Goal: Transaction & Acquisition: Book appointment/travel/reservation

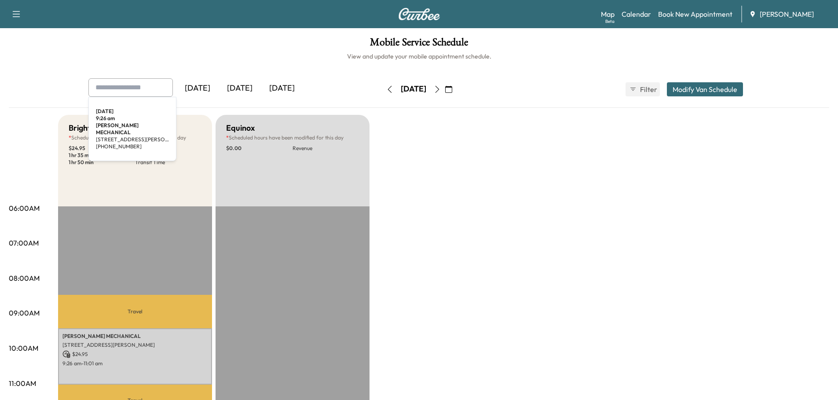
click at [140, 89] on input "text" at bounding box center [130, 87] width 84 height 18
type input "******"
click at [244, 88] on div "[DATE]" at bounding box center [240, 88] width 42 height 20
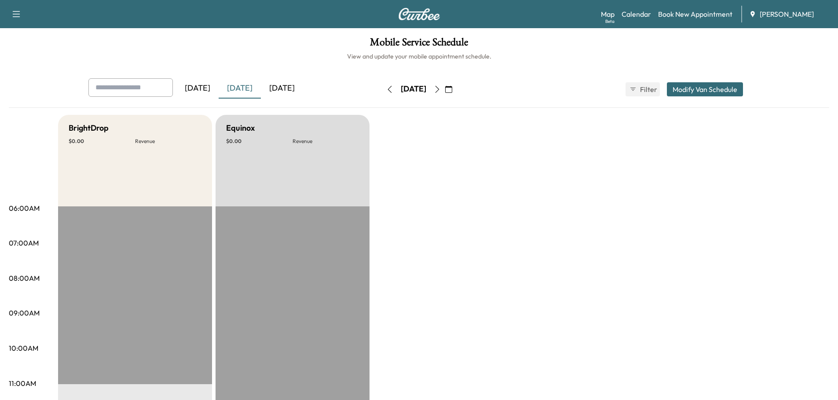
click at [452, 88] on icon "button" at bounding box center [448, 89] width 7 height 7
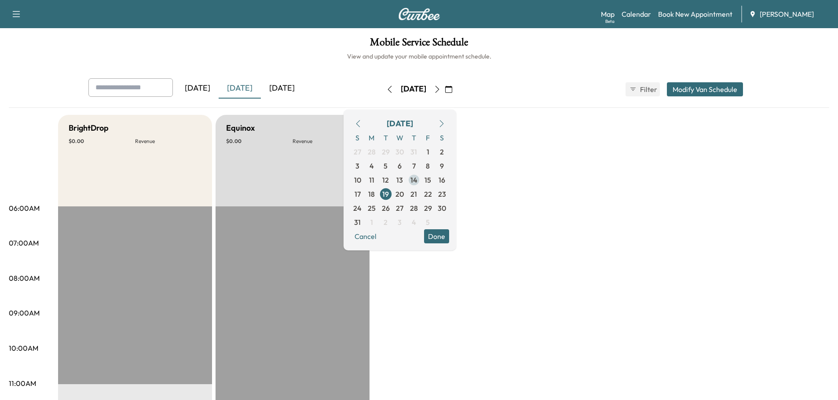
click at [417, 179] on span "14" at bounding box center [413, 180] width 7 height 11
click at [416, 167] on span "7" at bounding box center [414, 166] width 4 height 11
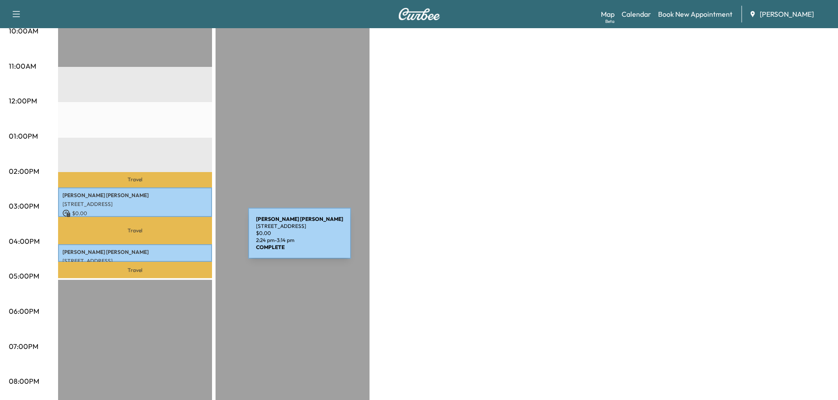
scroll to position [352, 0]
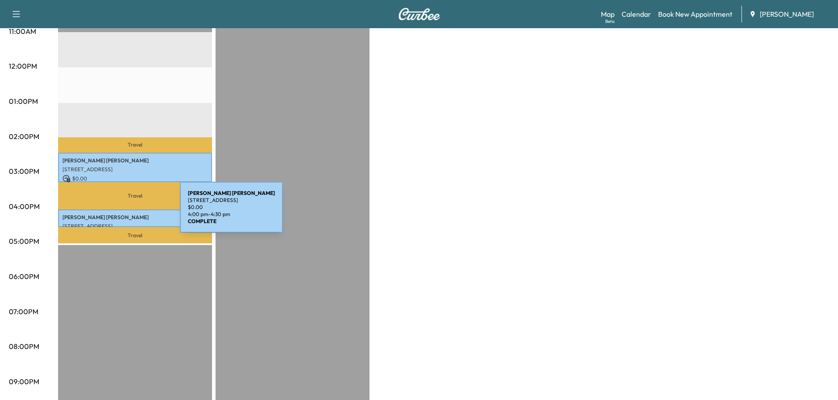
click at [114, 214] on p "[PERSON_NAME]" at bounding box center [134, 217] width 145 height 7
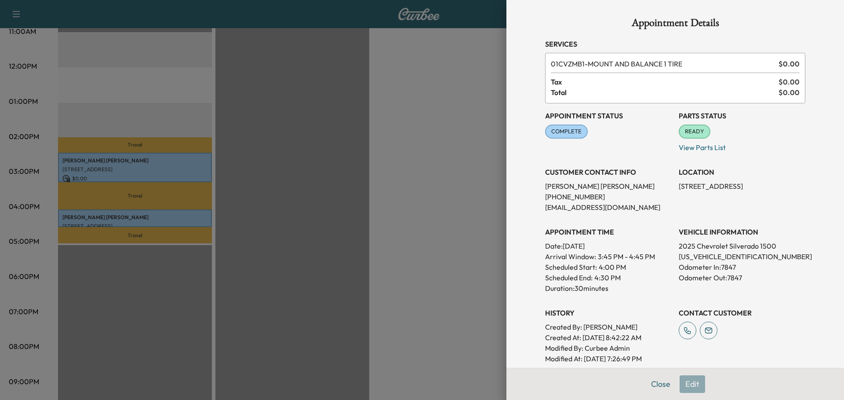
drag, startPoint x: 340, startPoint y: 138, endPoint x: 336, endPoint y: 141, distance: 5.3
click at [339, 138] on div at bounding box center [422, 200] width 844 height 400
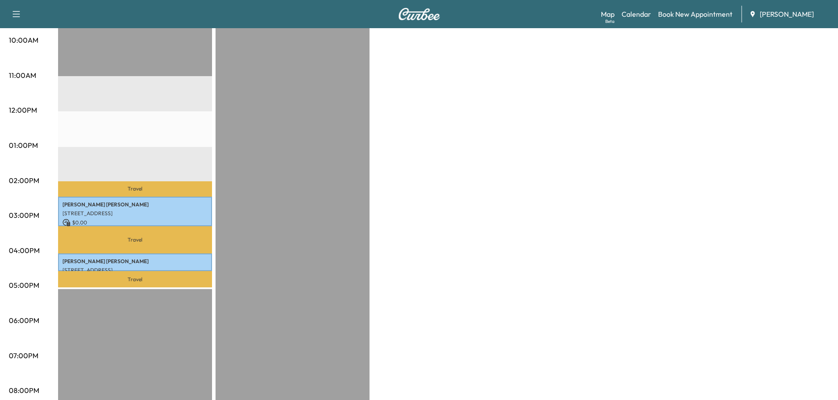
scroll to position [44, 0]
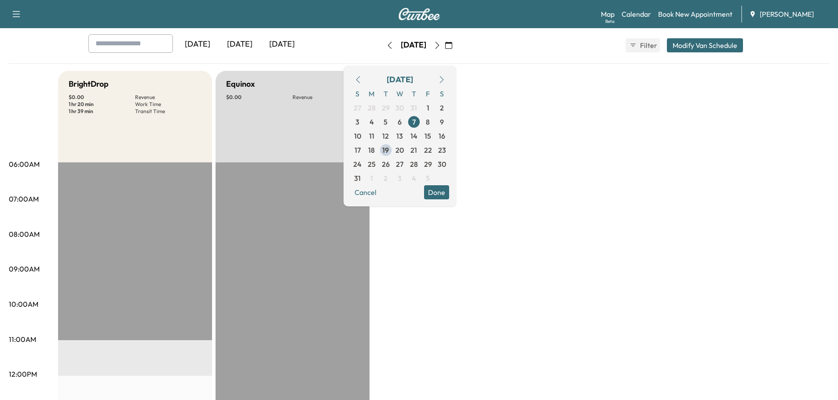
click at [449, 190] on button "Done" at bounding box center [436, 192] width 25 height 14
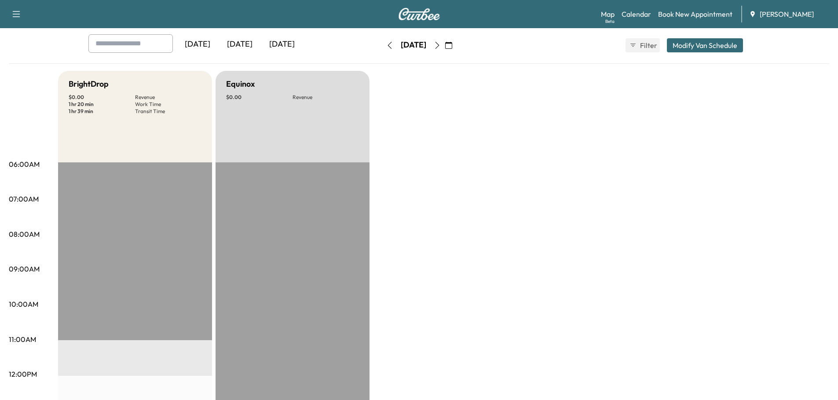
scroll to position [0, 0]
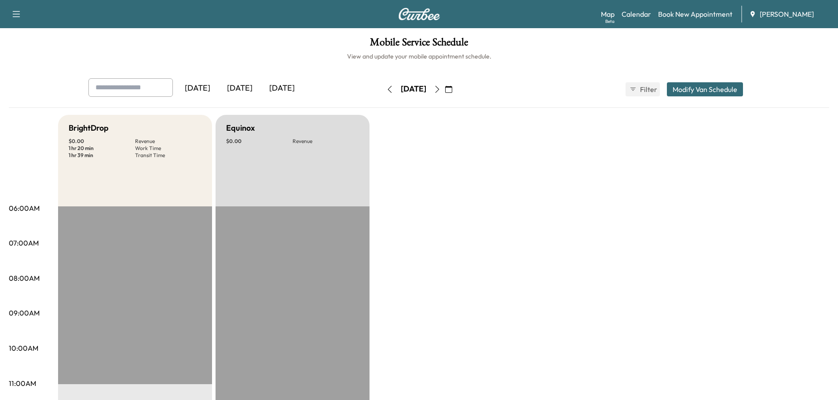
click at [452, 89] on icon "button" at bounding box center [448, 89] width 7 height 7
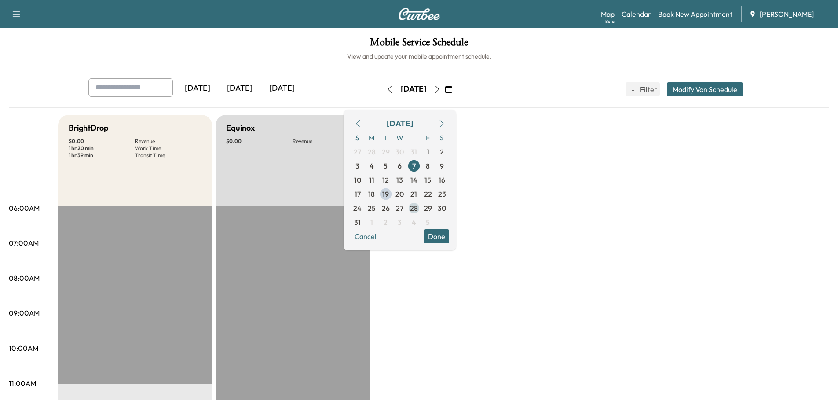
click at [418, 208] on span "28" at bounding box center [414, 208] width 8 height 11
click at [698, 14] on link "Book New Appointment" at bounding box center [695, 14] width 74 height 11
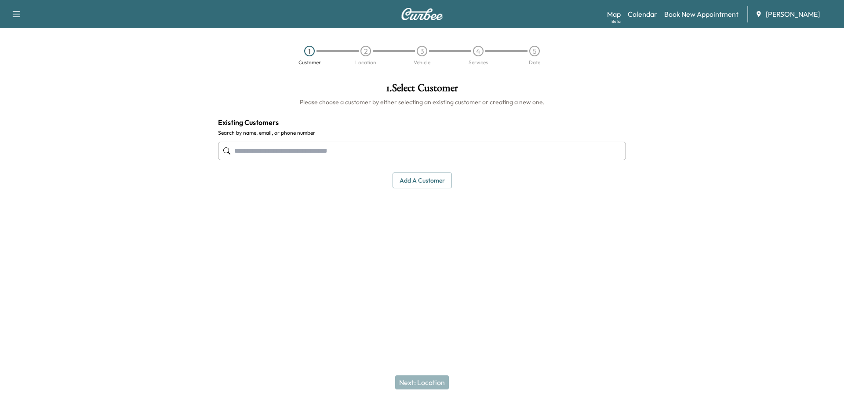
click at [292, 150] on input "text" at bounding box center [422, 151] width 408 height 18
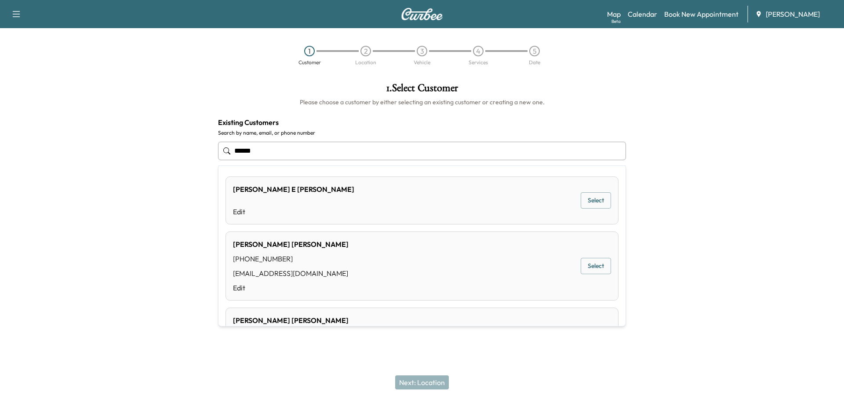
drag, startPoint x: 316, startPoint y: 202, endPoint x: 371, endPoint y: 269, distance: 86.6
click at [371, 269] on ul "**********" at bounding box center [422, 246] width 407 height 160
click at [586, 266] on button "Select" at bounding box center [596, 266] width 30 height 16
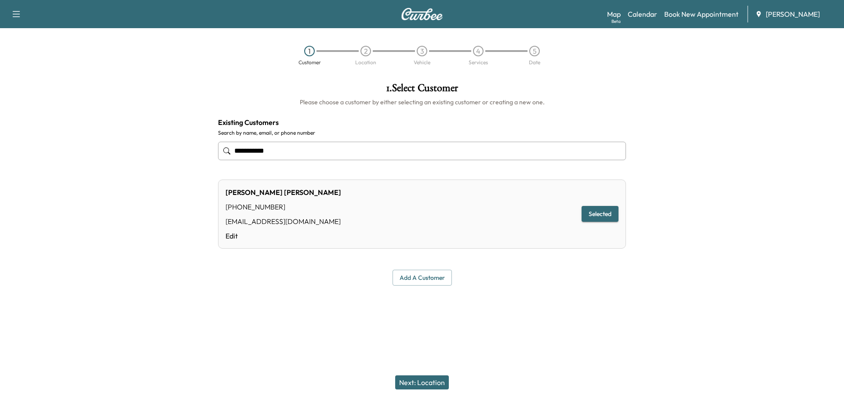
type input "**********"
click at [431, 384] on button "Next: Location" at bounding box center [422, 382] width 54 height 14
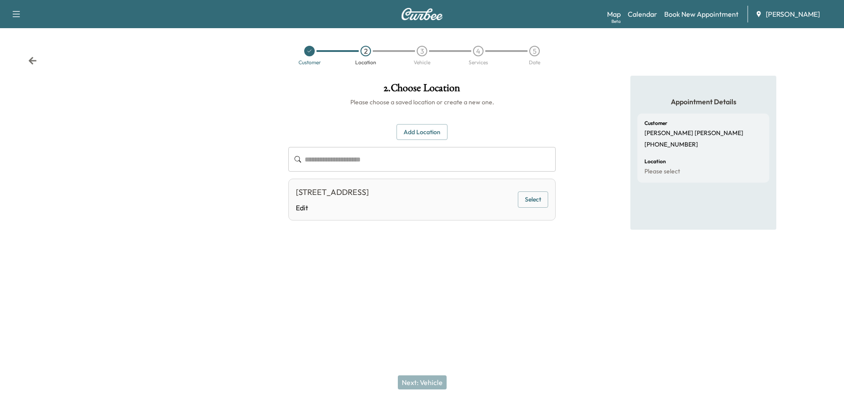
click at [531, 200] on button "Select" at bounding box center [533, 199] width 30 height 16
click at [427, 385] on button "Next: Vehicle" at bounding box center [422, 382] width 49 height 14
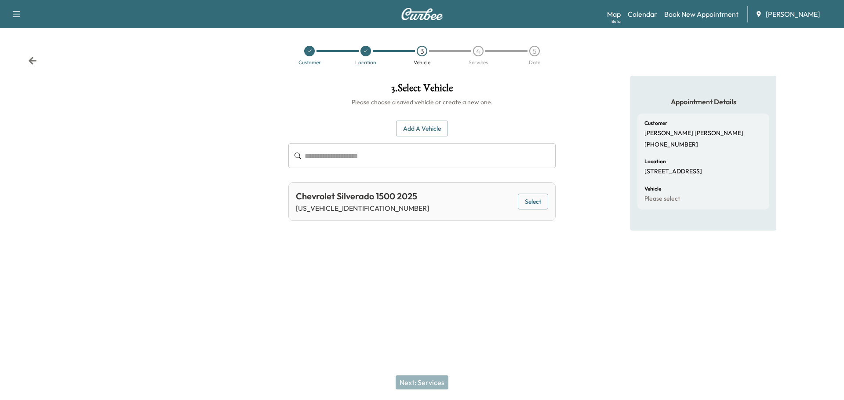
click at [537, 200] on button "Select" at bounding box center [533, 202] width 30 height 16
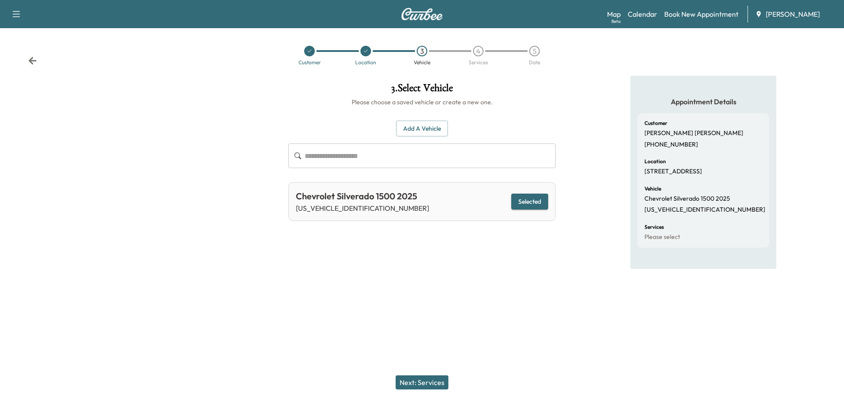
click at [428, 383] on button "Next: Services" at bounding box center [422, 382] width 53 height 14
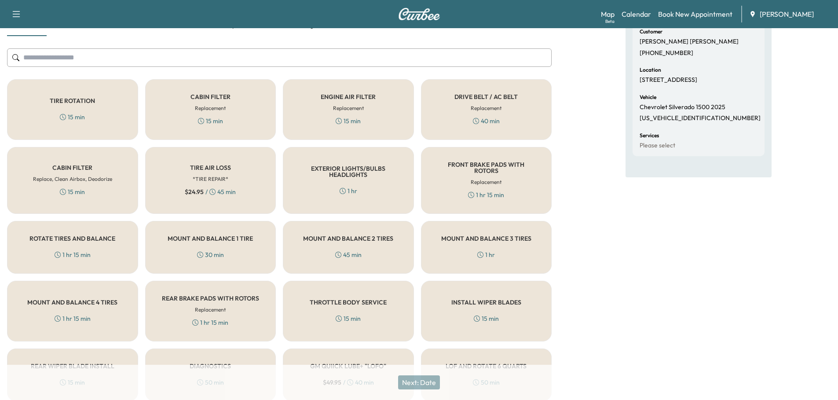
scroll to position [58, 0]
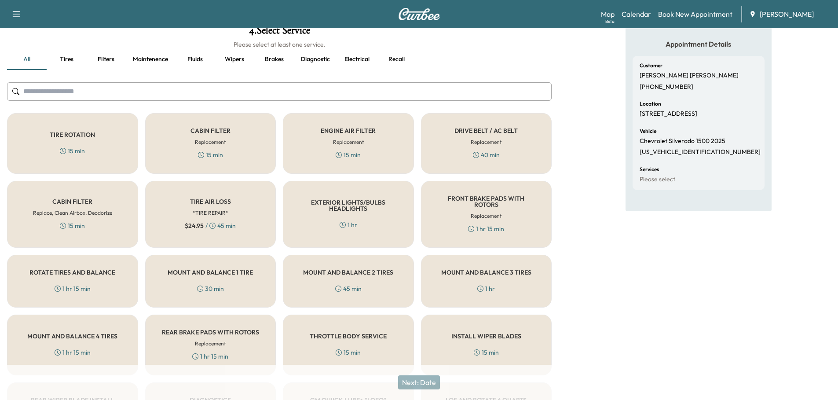
click at [240, 221] on div "TIRE AIR LOSS *TIRE REPAIR* $ 24.95 / 45 min" at bounding box center [210, 214] width 131 height 67
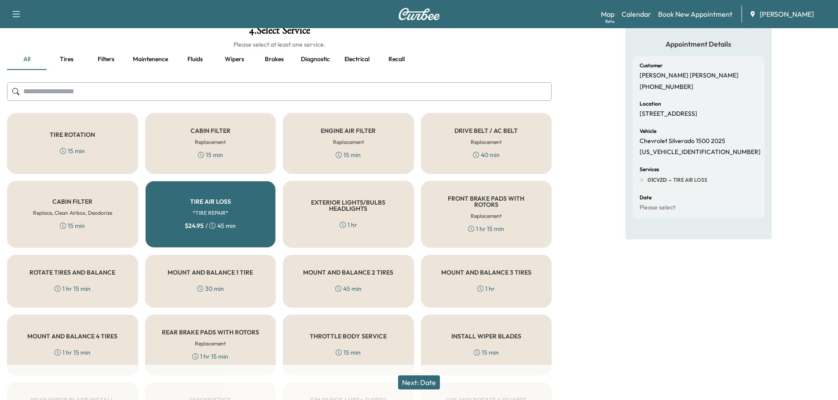
click at [426, 379] on button "Next: Date" at bounding box center [419, 382] width 42 height 14
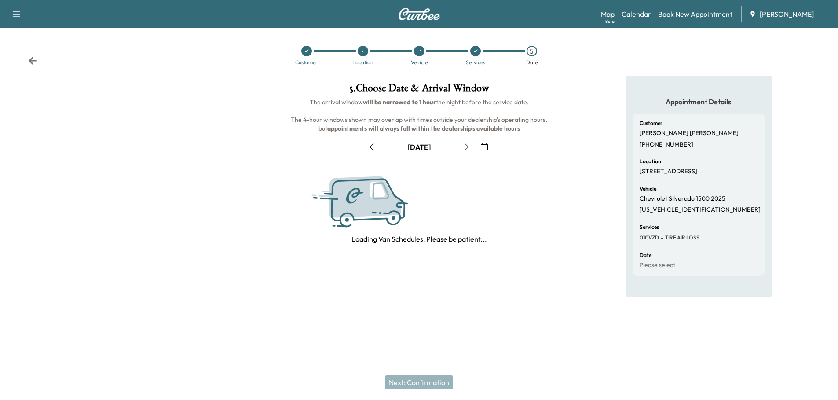
scroll to position [0, 0]
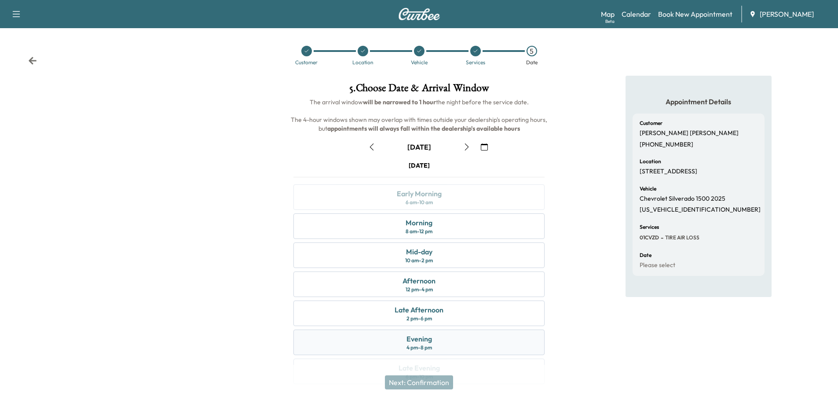
click at [447, 344] on div "Evening 4 pm - 8 pm" at bounding box center [418, 342] width 251 height 26
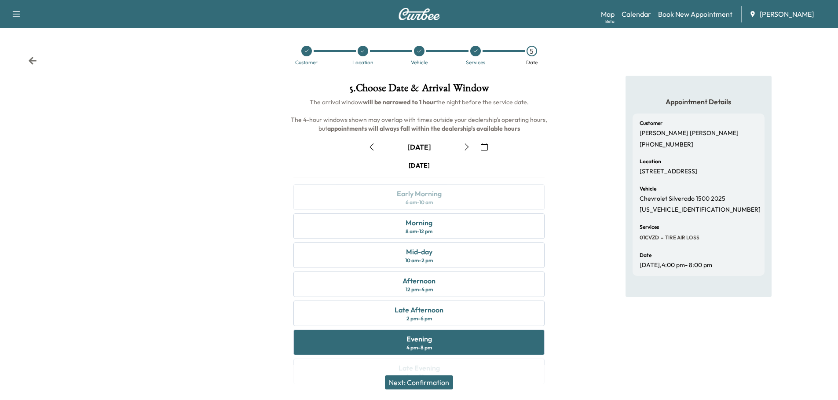
click at [485, 145] on icon "button" at bounding box center [484, 146] width 7 height 7
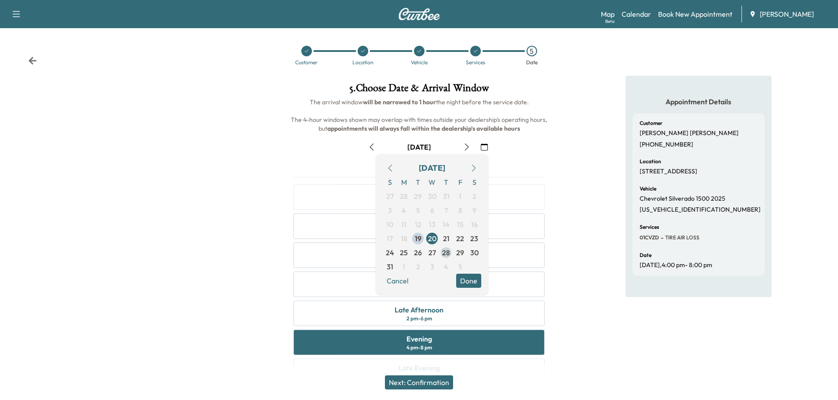
click at [444, 252] on span "28" at bounding box center [446, 252] width 8 height 11
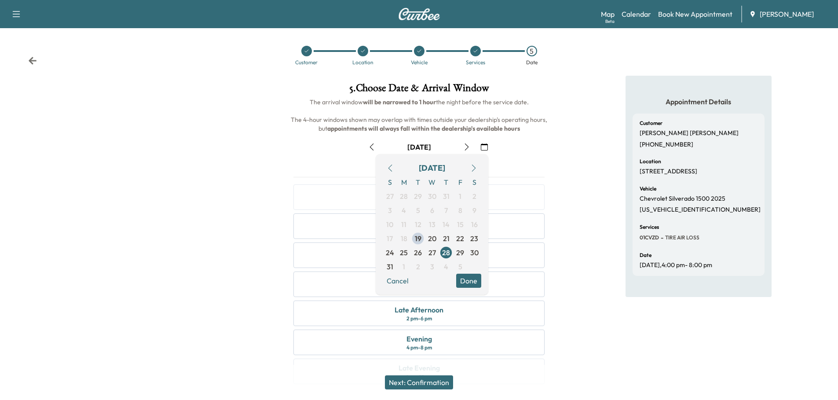
click at [472, 281] on button "Done" at bounding box center [468, 281] width 25 height 14
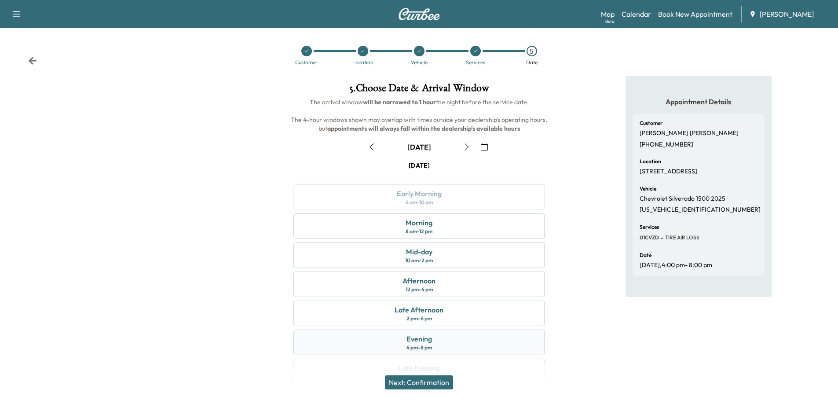
click at [446, 340] on div "Evening 4 pm - 8 pm" at bounding box center [418, 342] width 251 height 26
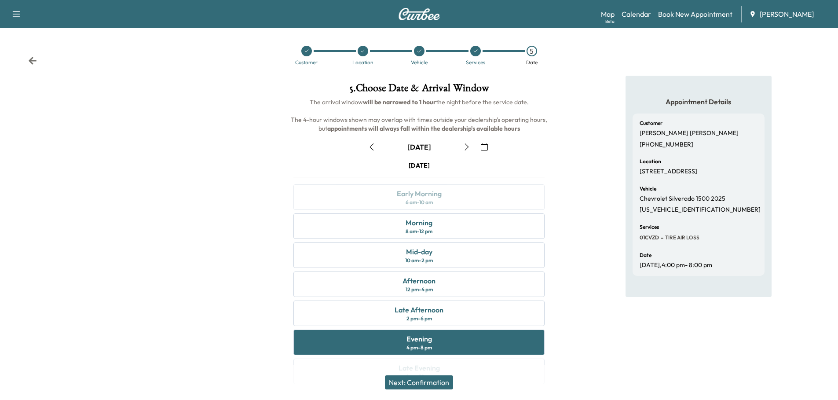
click at [417, 378] on button "Next: Confirmation" at bounding box center [419, 382] width 68 height 14
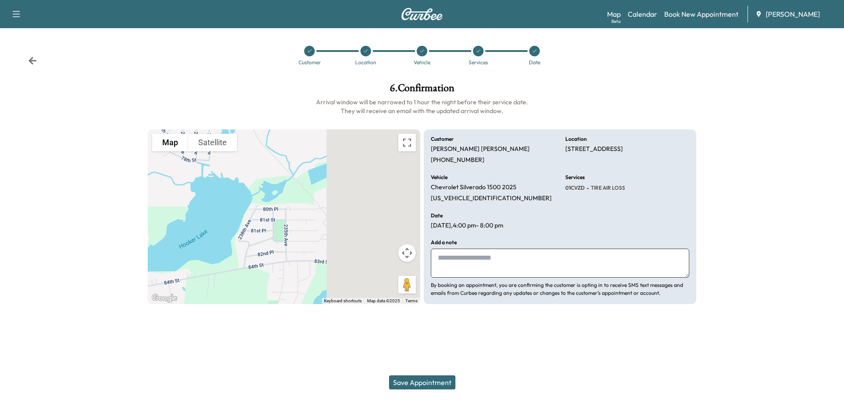
click at [487, 262] on textarea at bounding box center [560, 263] width 259 height 29
type textarea "*"
click at [441, 259] on textarea "**********" at bounding box center [560, 263] width 259 height 29
click at [595, 258] on textarea "**********" at bounding box center [560, 263] width 259 height 29
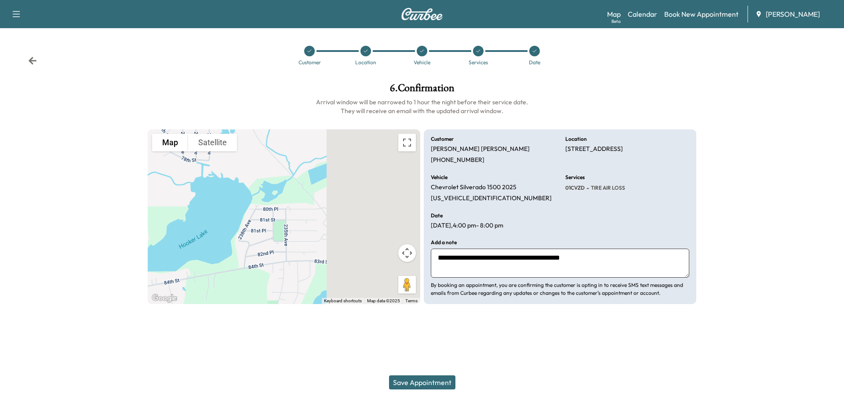
type textarea "**********"
click at [425, 380] on button "Save Appointment" at bounding box center [422, 382] width 66 height 14
click at [636, 15] on link "Calendar" at bounding box center [642, 14] width 29 height 11
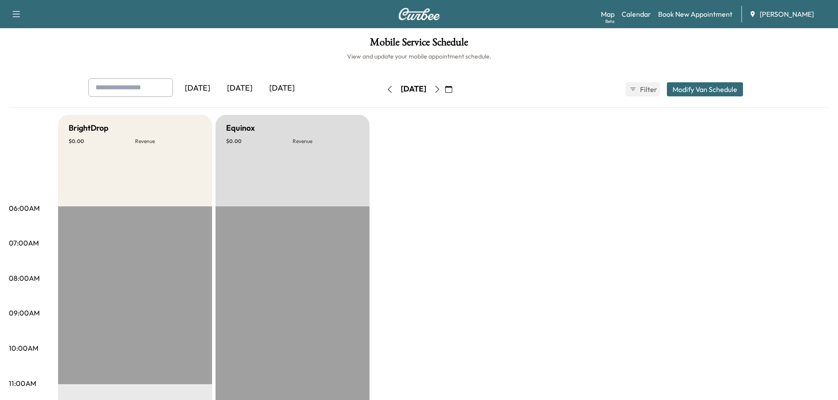
click at [456, 86] on button "button" at bounding box center [448, 89] width 15 height 14
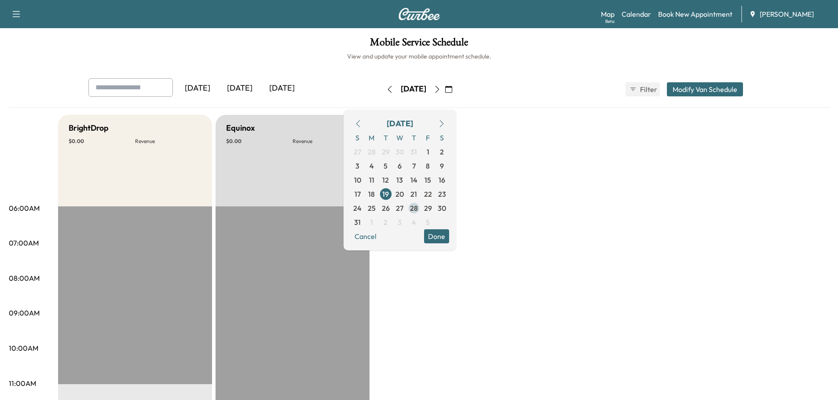
click at [418, 207] on span "28" at bounding box center [414, 208] width 8 height 11
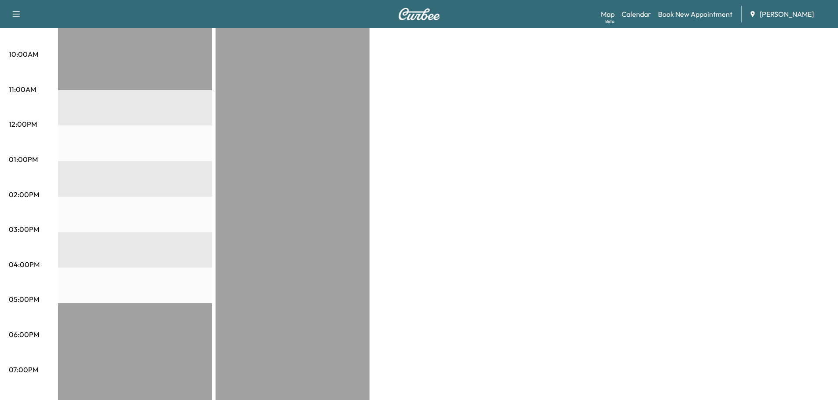
scroll to position [44, 0]
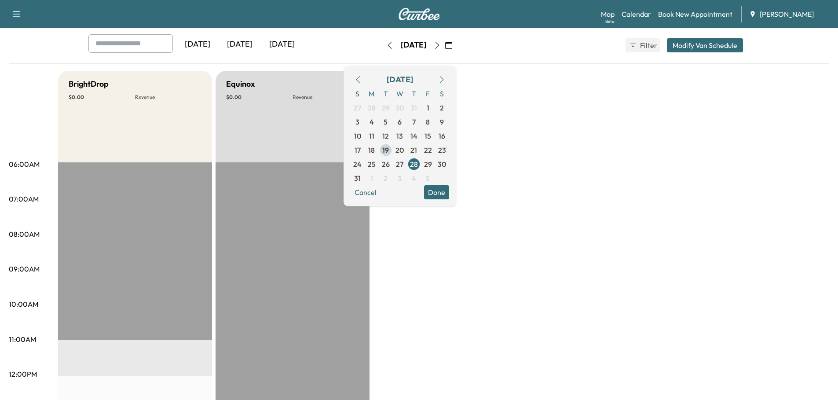
click at [389, 146] on span "19" at bounding box center [385, 150] width 7 height 11
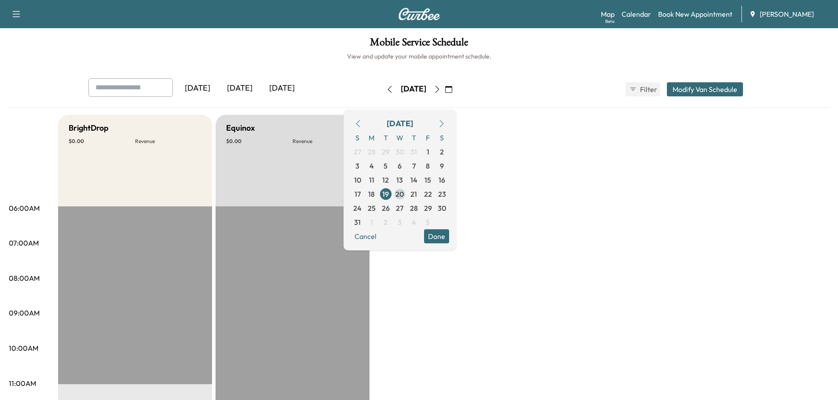
click at [404, 191] on span "20" at bounding box center [399, 194] width 8 height 11
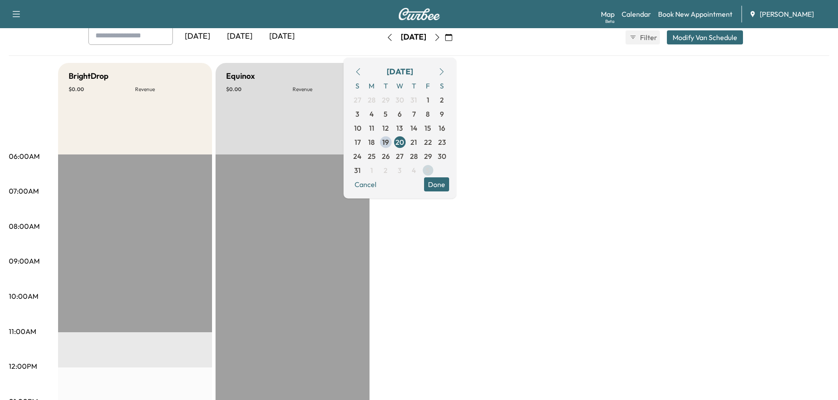
scroll to position [44, 0]
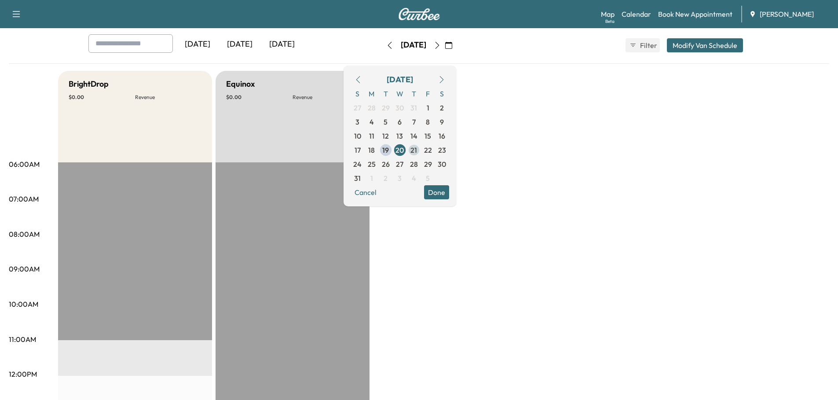
click at [417, 149] on span "21" at bounding box center [413, 150] width 7 height 11
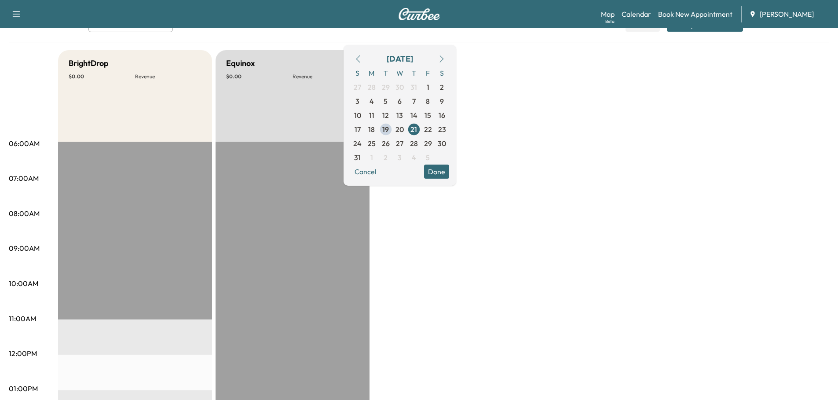
scroll to position [44, 0]
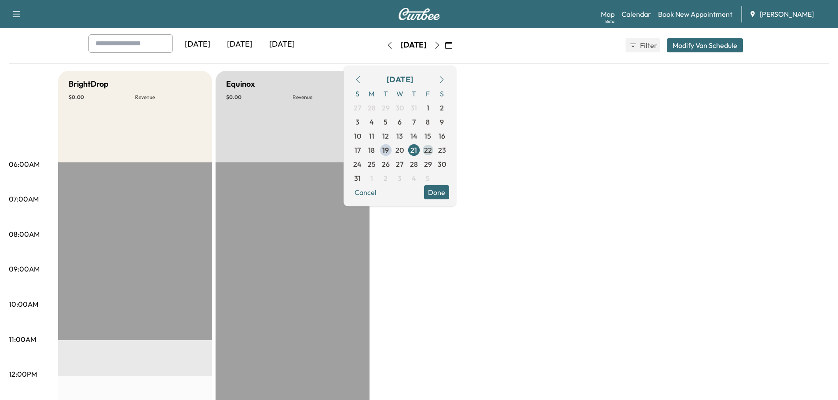
click at [435, 148] on span "22" at bounding box center [428, 150] width 14 height 14
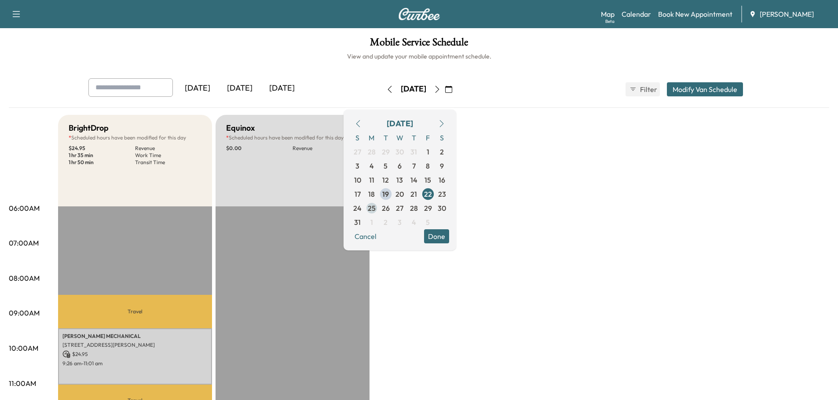
click at [376, 207] on span "25" at bounding box center [372, 208] width 8 height 11
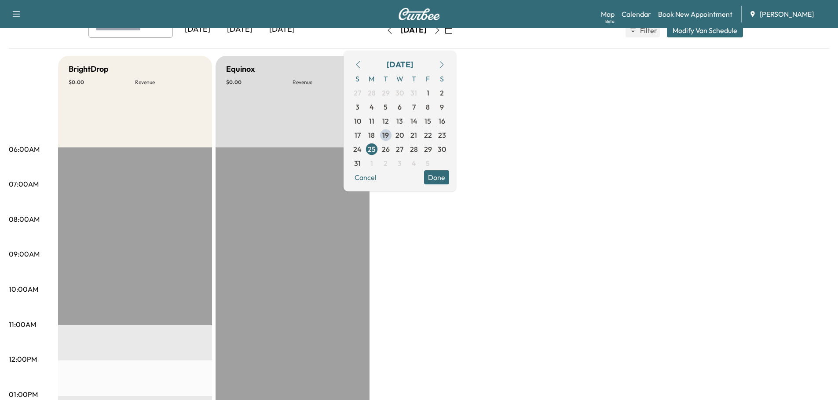
scroll to position [44, 0]
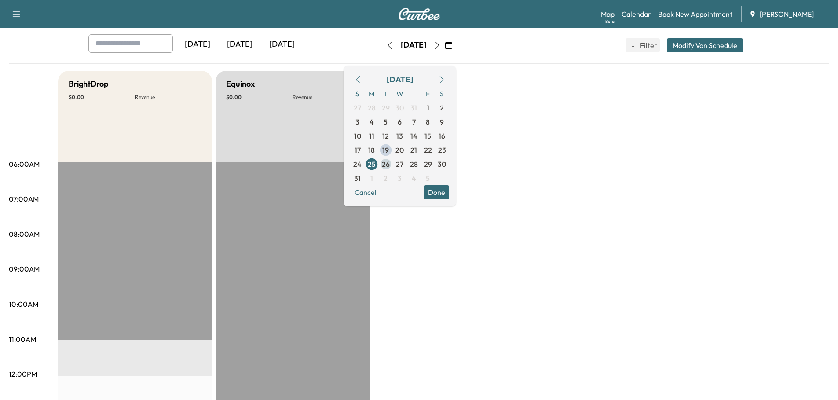
click at [390, 162] on span "26" at bounding box center [386, 164] width 8 height 11
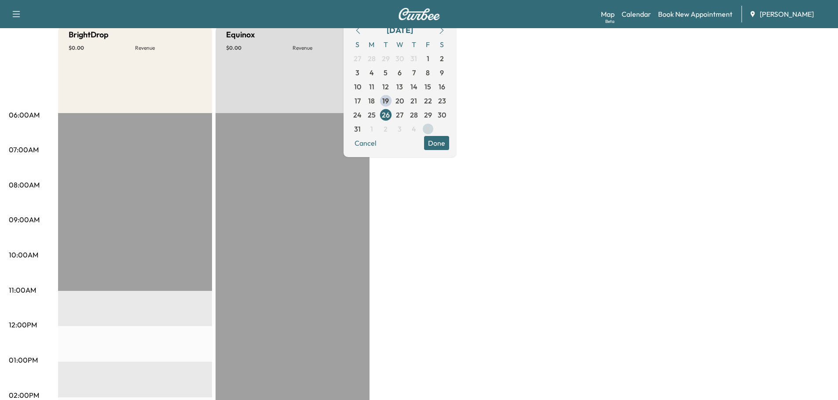
scroll to position [88, 0]
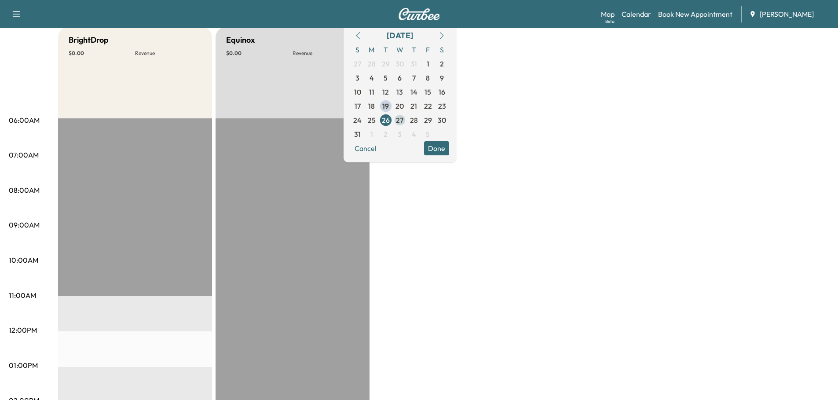
click at [403, 121] on span "27" at bounding box center [399, 120] width 7 height 11
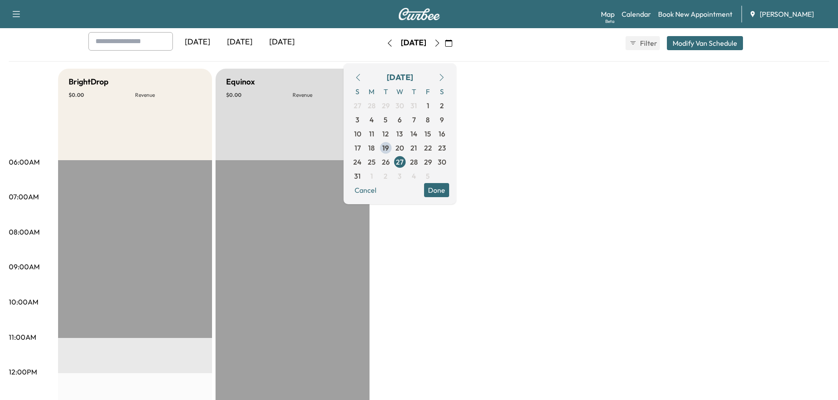
scroll to position [44, 0]
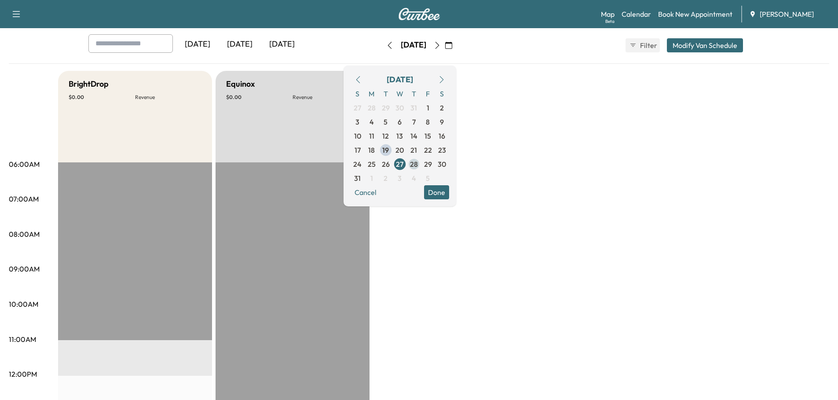
click at [418, 162] on span "28" at bounding box center [414, 164] width 8 height 11
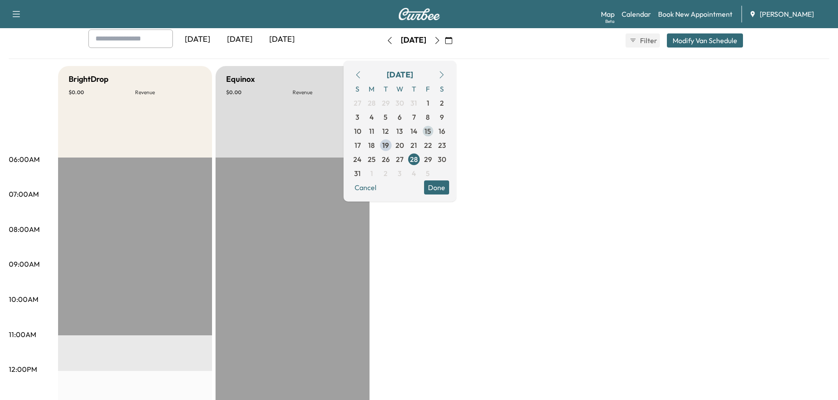
scroll to position [44, 0]
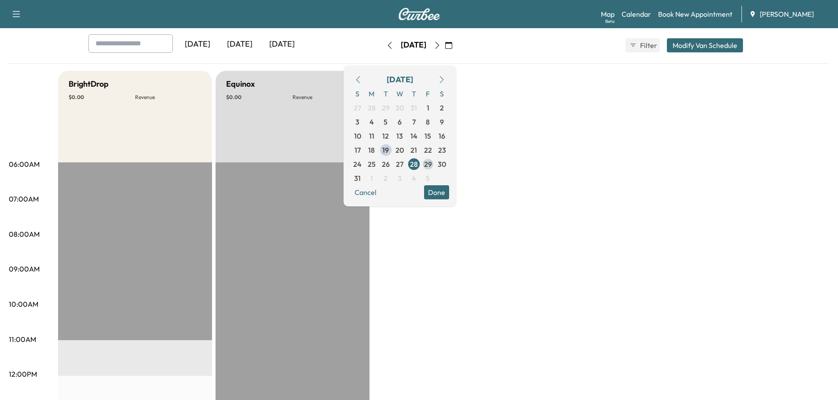
click at [432, 164] on span "29" at bounding box center [428, 164] width 8 height 11
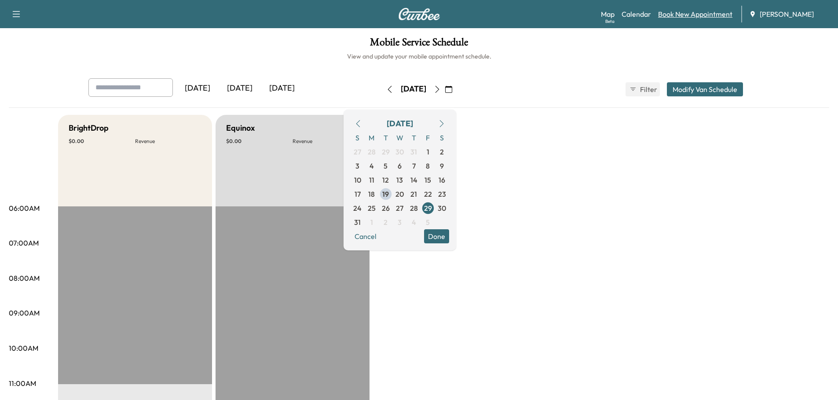
click at [698, 9] on div "Map Beta Calendar Book New Appointment [PERSON_NAME]" at bounding box center [716, 14] width 230 height 17
click at [702, 15] on link "Book New Appointment" at bounding box center [695, 14] width 74 height 11
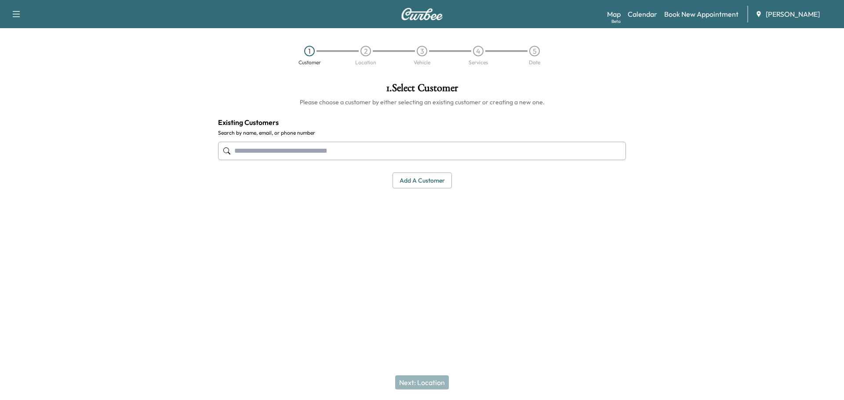
click at [344, 151] on input "text" at bounding box center [422, 151] width 408 height 18
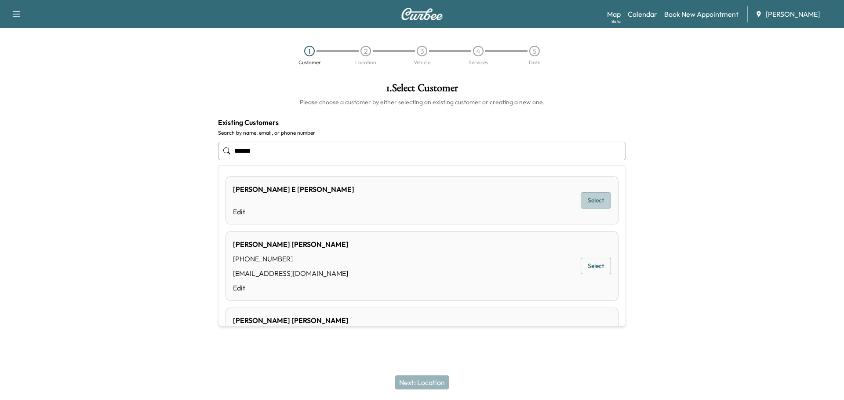
click at [592, 199] on button "Select" at bounding box center [596, 200] width 30 height 16
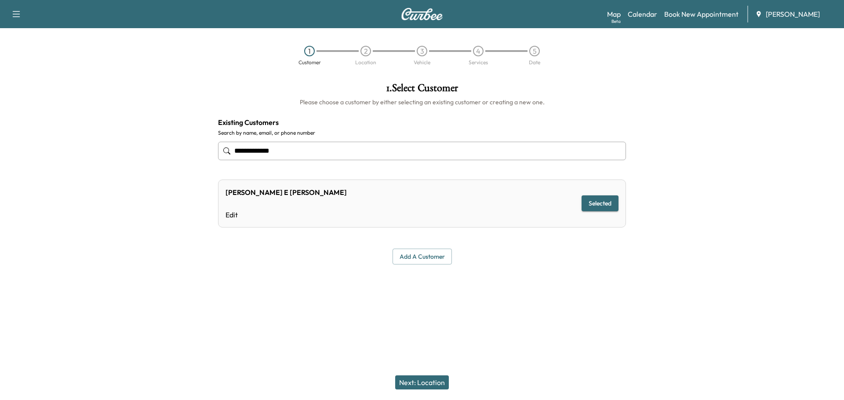
click at [432, 383] on button "Next: Location" at bounding box center [422, 382] width 54 height 14
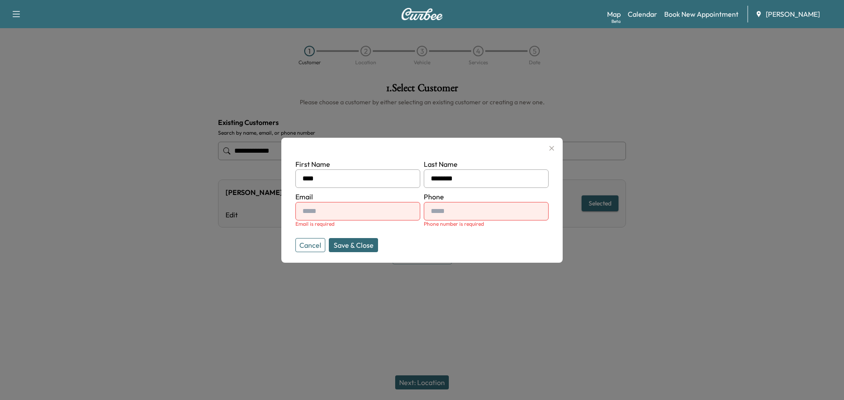
click at [311, 245] on button "Cancel" at bounding box center [311, 245] width 30 height 14
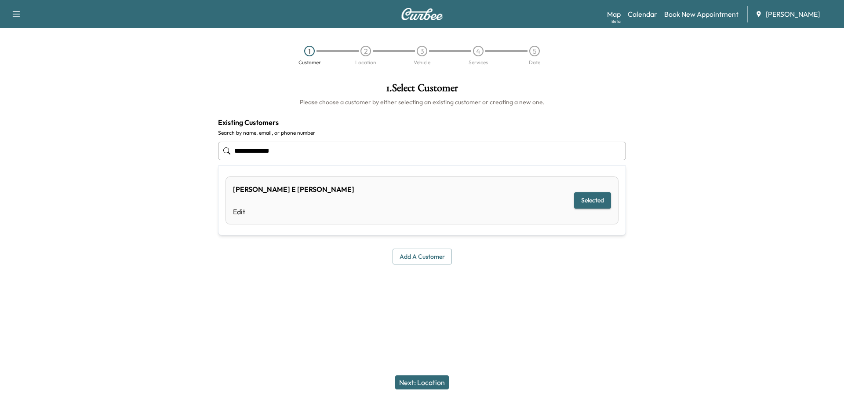
click at [303, 154] on input "**********" at bounding box center [422, 151] width 408 height 18
click at [289, 154] on input "**********" at bounding box center [422, 151] width 408 height 18
drag, startPoint x: 260, startPoint y: 150, endPoint x: 203, endPoint y: 153, distance: 56.8
click at [203, 153] on div "**********" at bounding box center [422, 176] width 844 height 200
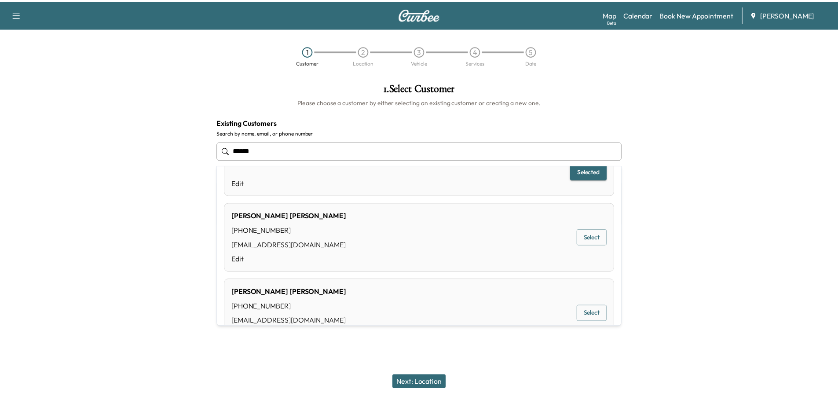
scroll to position [61, 0]
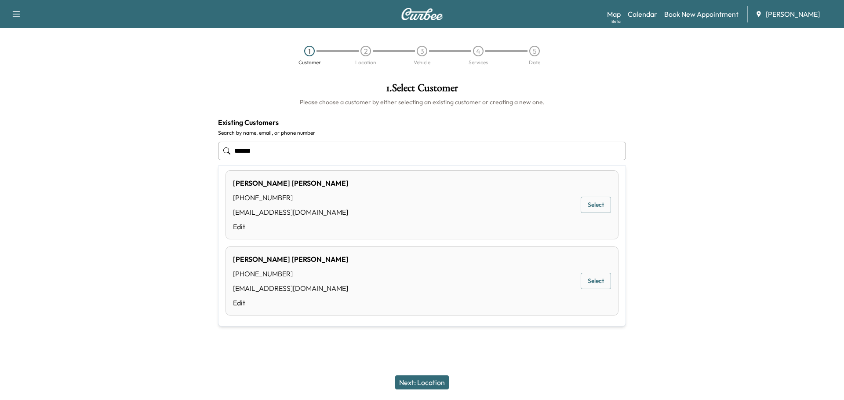
click at [585, 205] on button "Select" at bounding box center [596, 205] width 30 height 16
type input "**********"
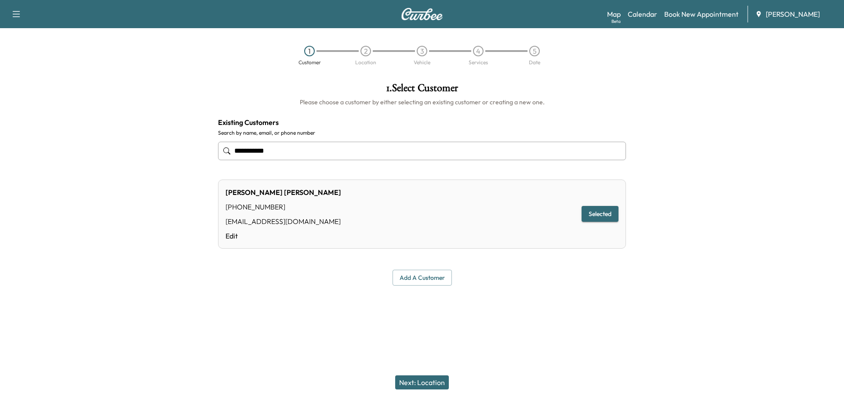
click at [426, 384] on button "Next: Location" at bounding box center [422, 382] width 54 height 14
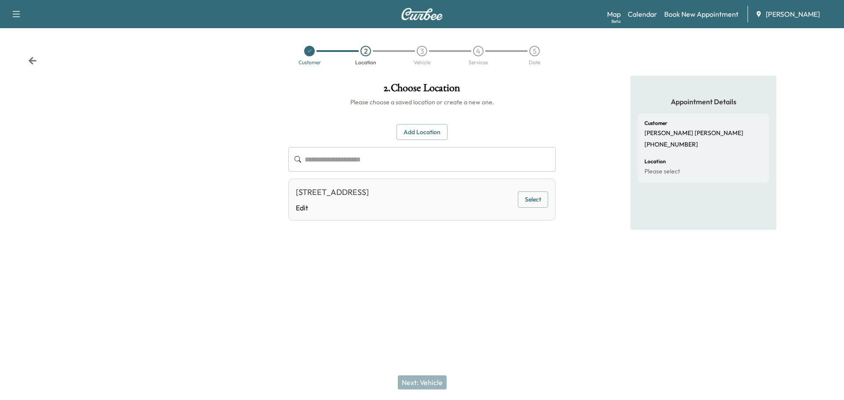
click at [544, 196] on button "Select" at bounding box center [533, 199] width 30 height 16
click at [435, 383] on button "Next: Vehicle" at bounding box center [422, 382] width 49 height 14
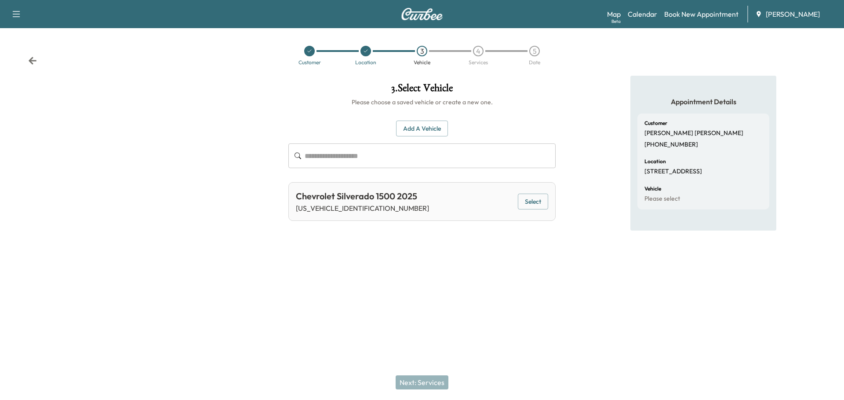
click at [536, 197] on button "Select" at bounding box center [533, 202] width 30 height 16
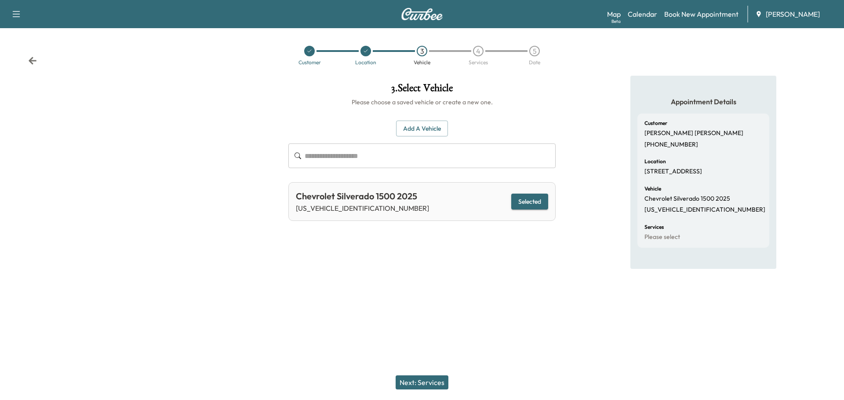
click at [430, 383] on button "Next: Services" at bounding box center [422, 382] width 53 height 14
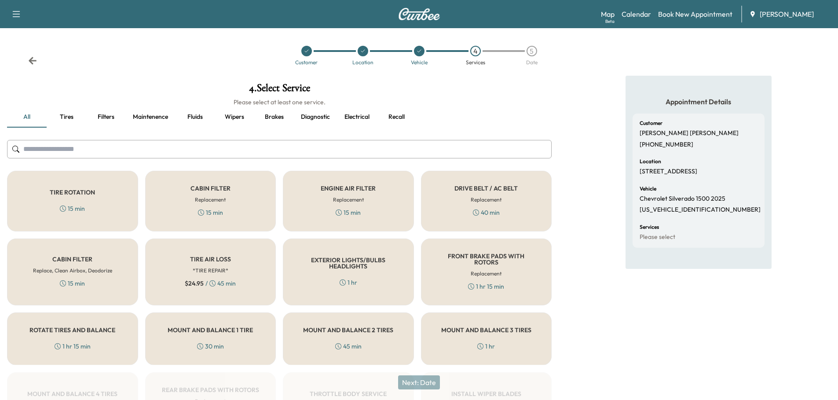
click at [192, 256] on h5 "TIRE AIR LOSS" at bounding box center [210, 259] width 41 height 6
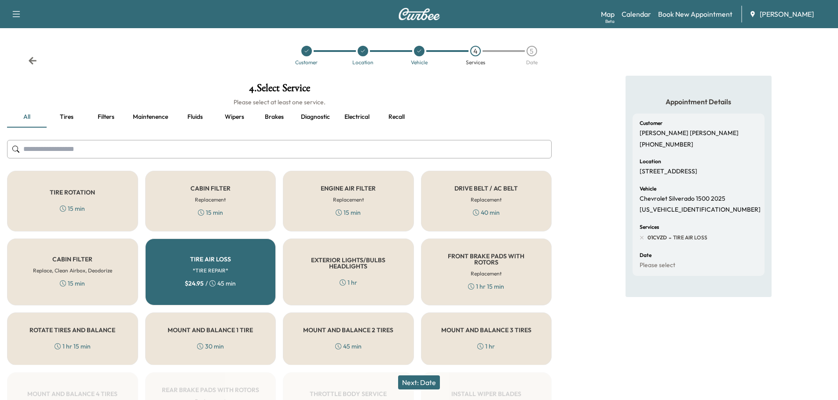
click at [418, 382] on button "Next: Date" at bounding box center [419, 382] width 42 height 14
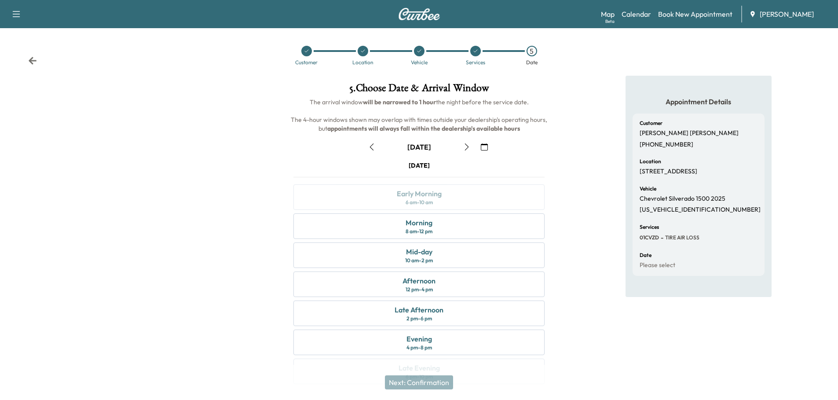
click at [483, 146] on icon "button" at bounding box center [484, 146] width 7 height 7
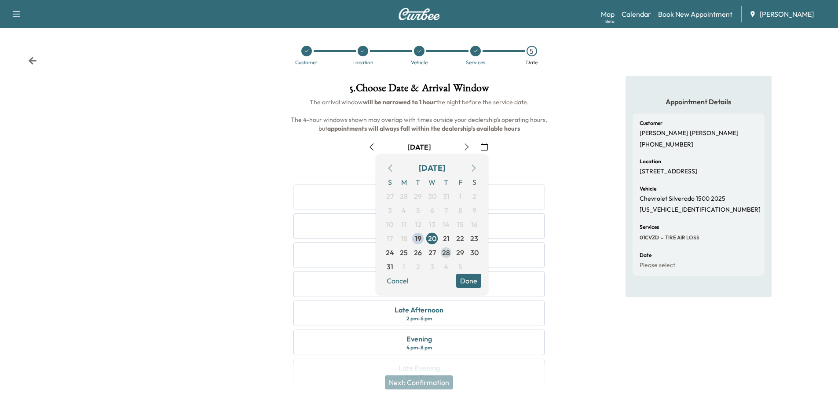
click at [444, 251] on span "28" at bounding box center [446, 252] width 8 height 11
click at [469, 281] on button "Done" at bounding box center [468, 281] width 25 height 14
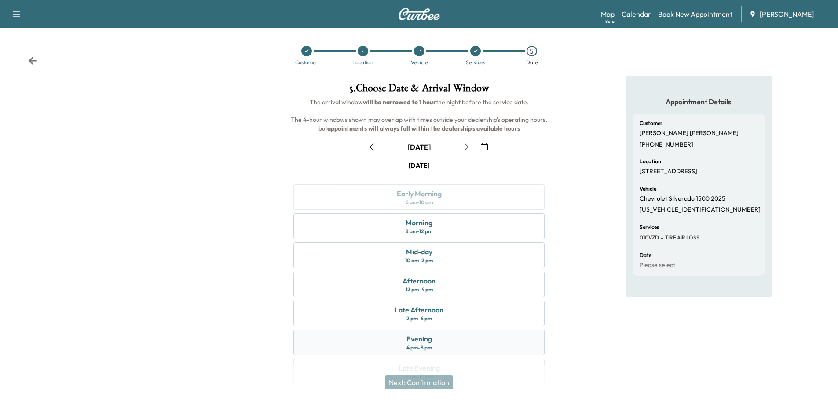
click at [440, 346] on div "Evening 4 pm - 8 pm" at bounding box center [418, 342] width 251 height 26
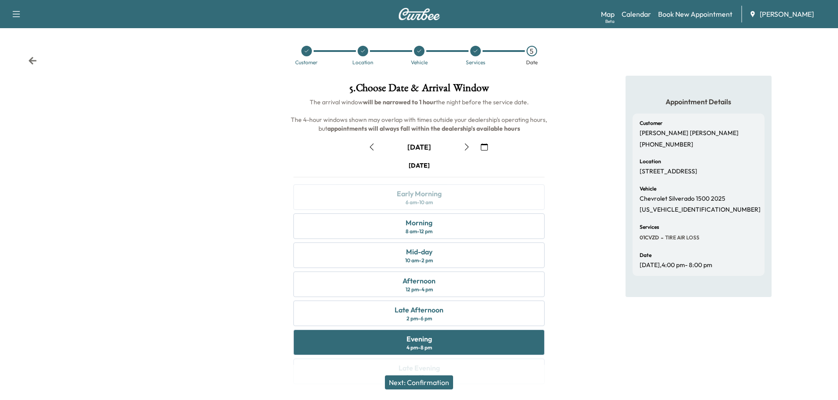
click at [432, 381] on button "Next: Confirmation" at bounding box center [419, 382] width 68 height 14
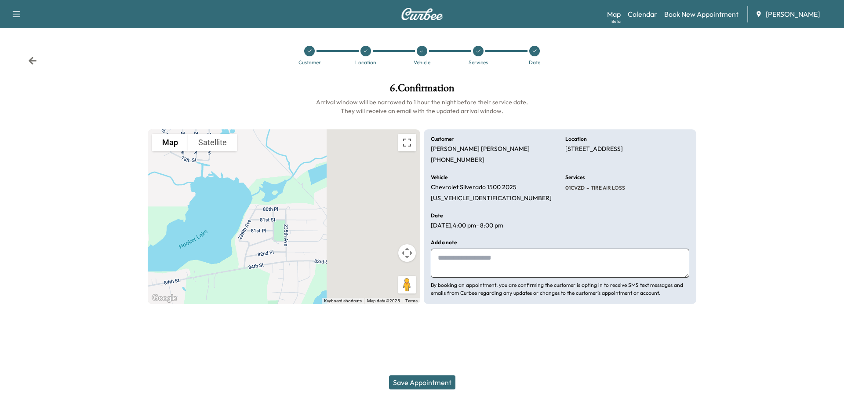
click at [484, 259] on textarea at bounding box center [560, 263] width 259 height 29
type textarea "**********"
click at [434, 382] on button "Save Appointment" at bounding box center [422, 382] width 66 height 14
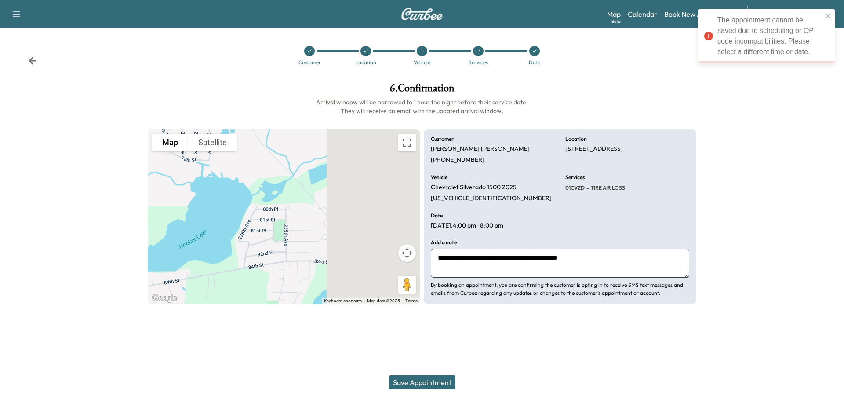
click at [754, 41] on div "The appointment cannot be saved due to scheduling or OP code incompatibilities.…" at bounding box center [771, 36] width 106 height 42
drag, startPoint x: 746, startPoint y: 92, endPoint x: 746, endPoint y: 97, distance: 4.8
click at [746, 96] on div at bounding box center [774, 193] width 141 height 235
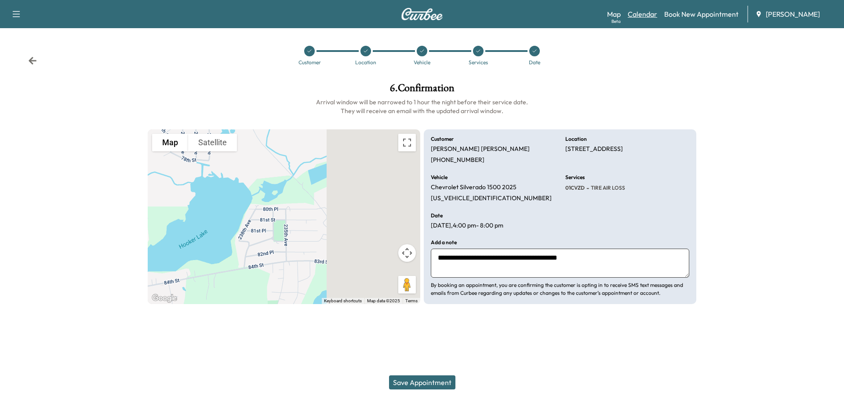
click at [643, 14] on link "Calendar" at bounding box center [642, 14] width 29 height 11
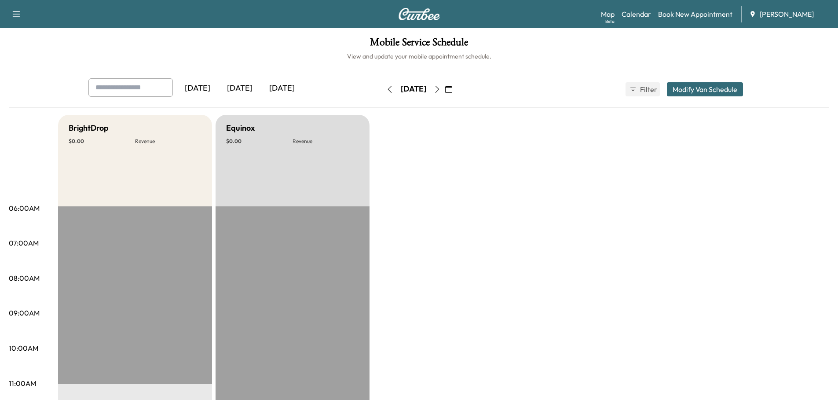
click at [452, 87] on icon "button" at bounding box center [448, 89] width 7 height 7
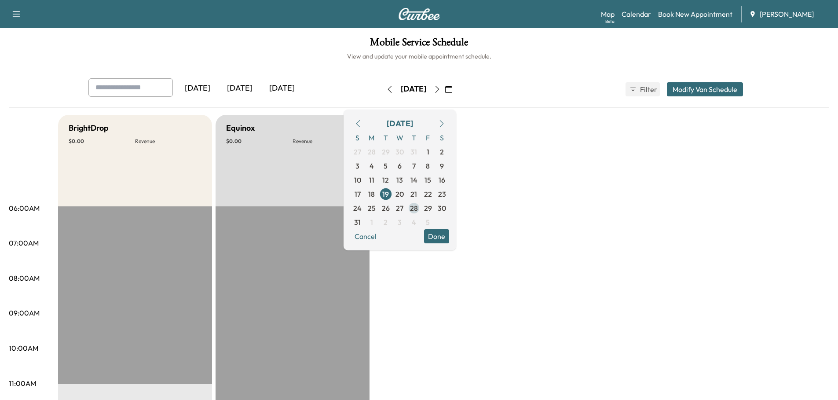
click at [418, 207] on span "28" at bounding box center [414, 208] width 8 height 11
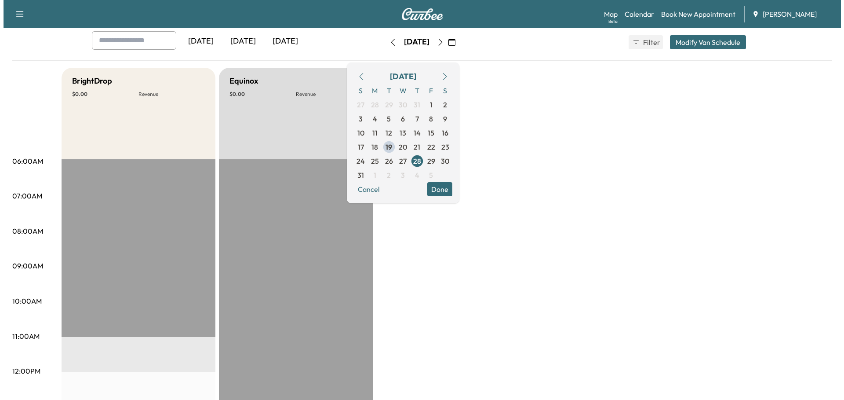
scroll to position [44, 0]
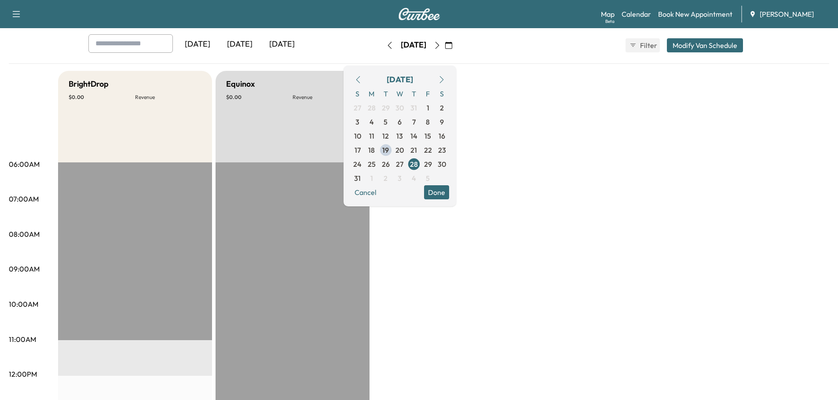
click at [449, 190] on button "Done" at bounding box center [436, 192] width 25 height 14
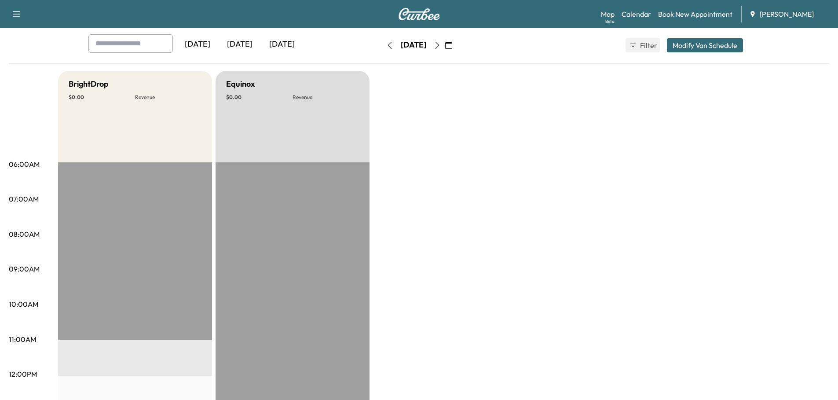
click at [707, 45] on button "Modify Van Schedule" at bounding box center [705, 45] width 76 height 14
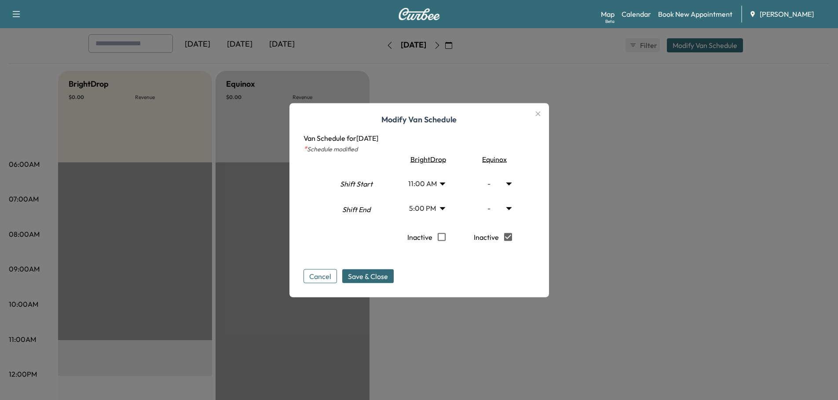
click at [446, 206] on body "Support Log Out Map Beta Calendar Book New Appointment Ray Chevrolet Mobile Ser…" at bounding box center [419, 156] width 838 height 400
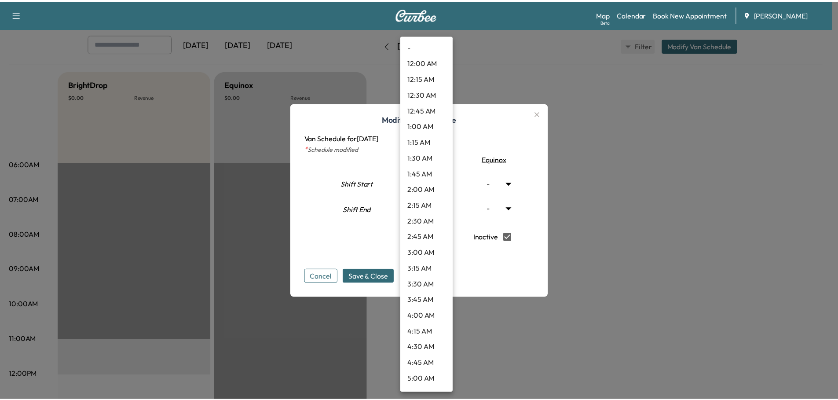
scroll to position [925, 0]
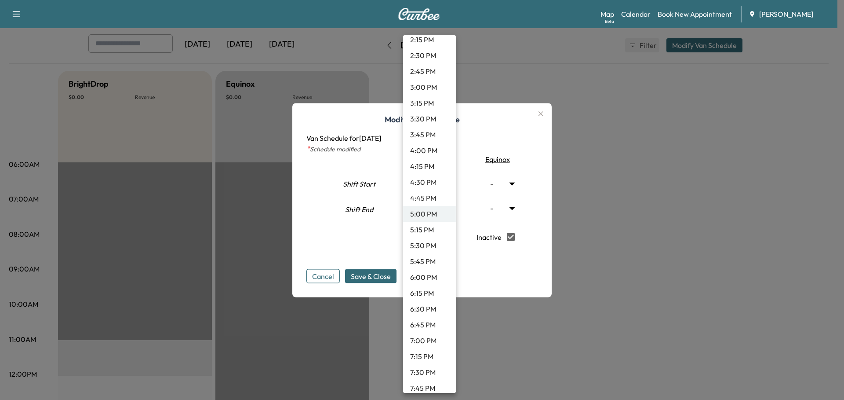
click at [426, 230] on li "5:15 PM" at bounding box center [429, 230] width 53 height 16
type input "*****"
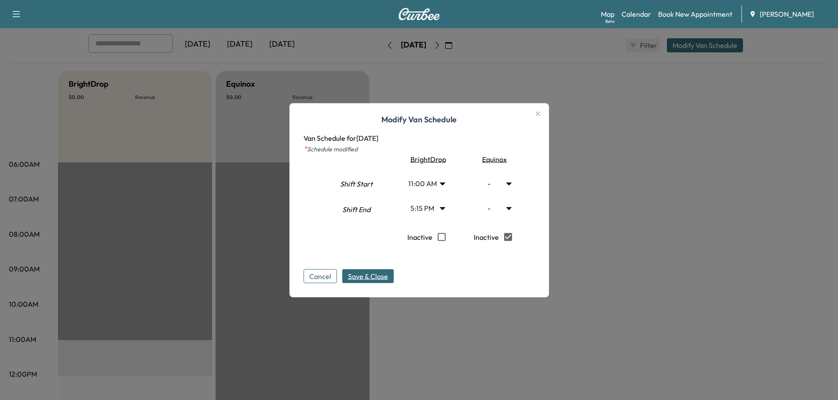
click at [379, 278] on span "Save & Close" at bounding box center [368, 275] width 40 height 11
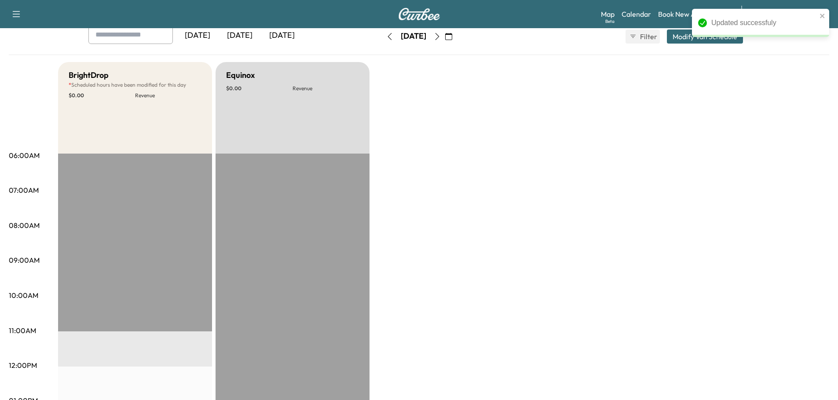
scroll to position [44, 0]
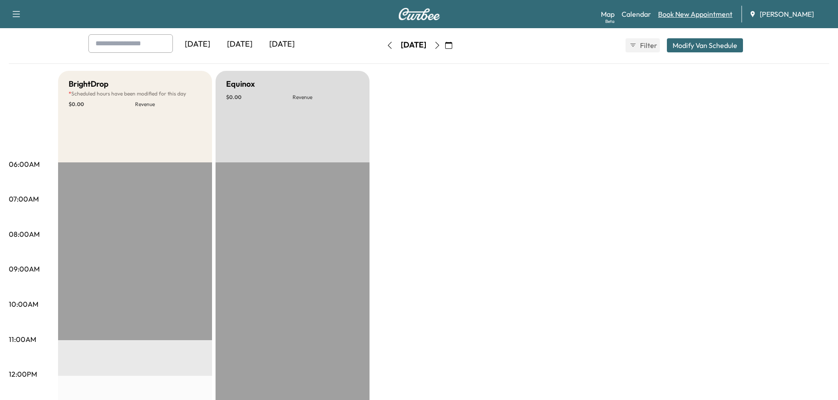
click at [706, 11] on link "Book New Appointment" at bounding box center [695, 14] width 74 height 11
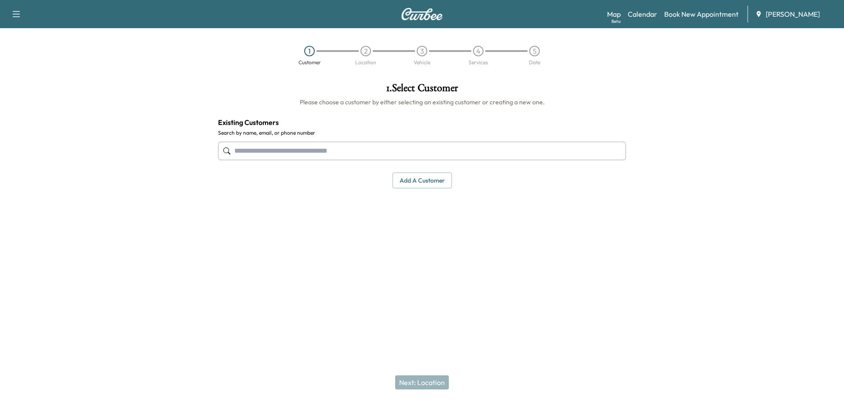
click at [356, 151] on input "text" at bounding box center [422, 151] width 408 height 18
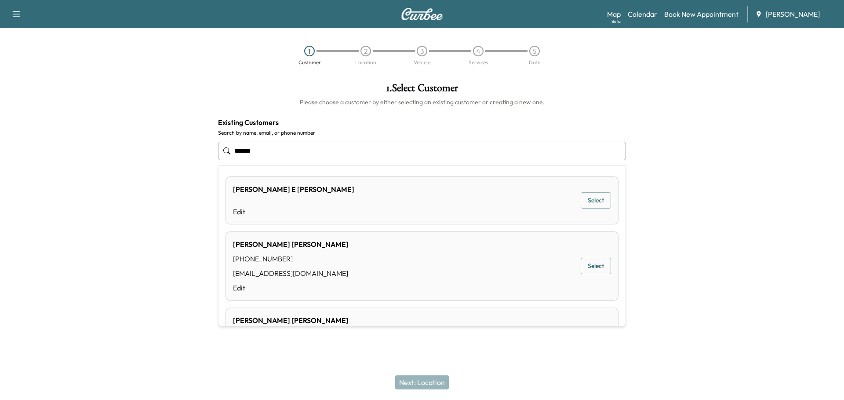
click at [589, 262] on button "Select" at bounding box center [596, 266] width 30 height 16
type input "**********"
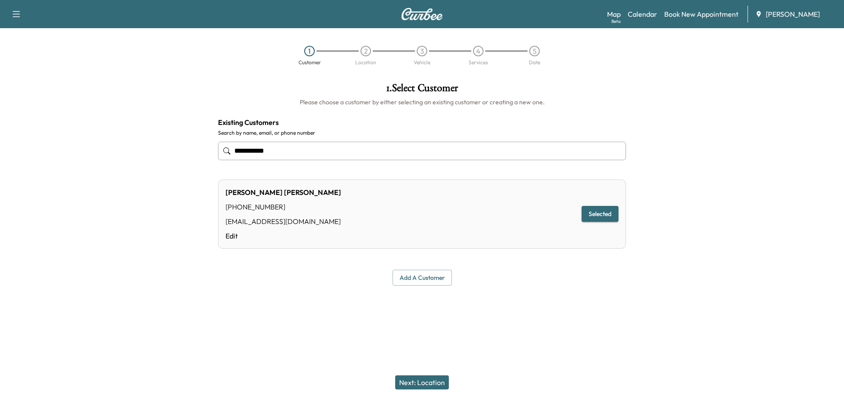
click at [427, 381] on button "Next: Location" at bounding box center [422, 382] width 54 height 14
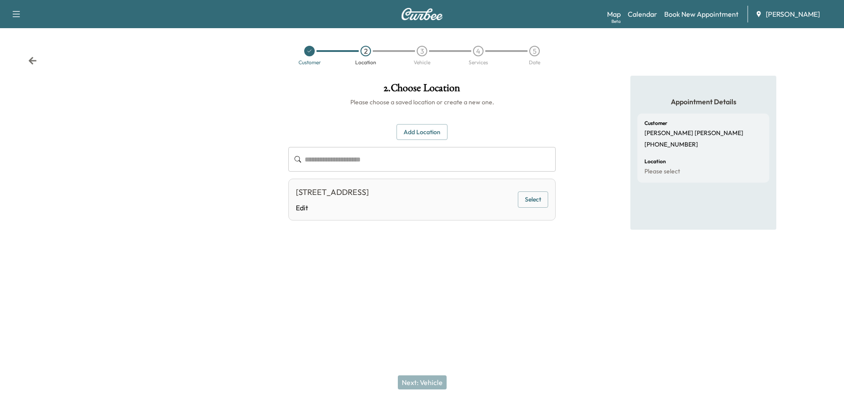
click at [536, 197] on button "Select" at bounding box center [533, 199] width 30 height 16
click at [426, 383] on button "Next: Vehicle" at bounding box center [422, 382] width 49 height 14
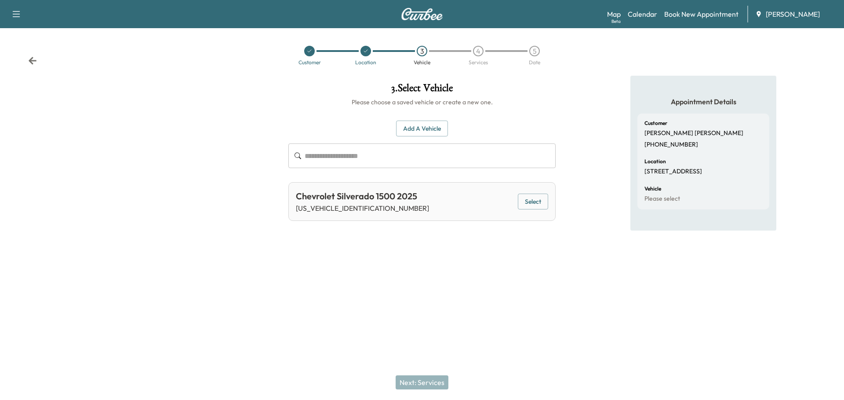
click at [525, 200] on button "Select" at bounding box center [533, 202] width 30 height 16
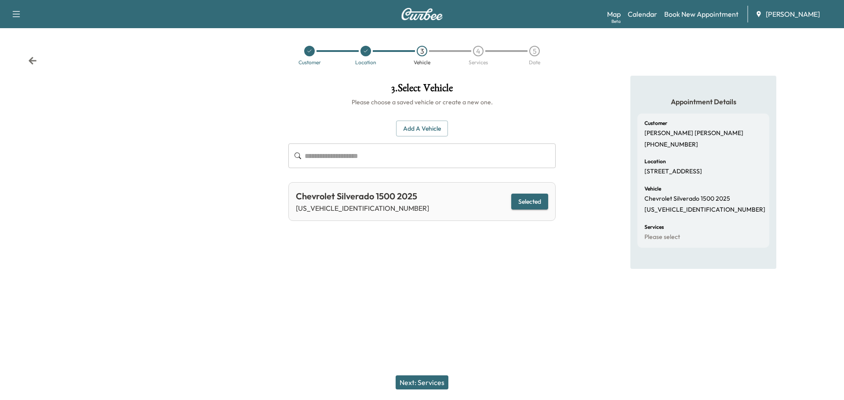
click at [429, 383] on button "Next: Services" at bounding box center [422, 382] width 53 height 14
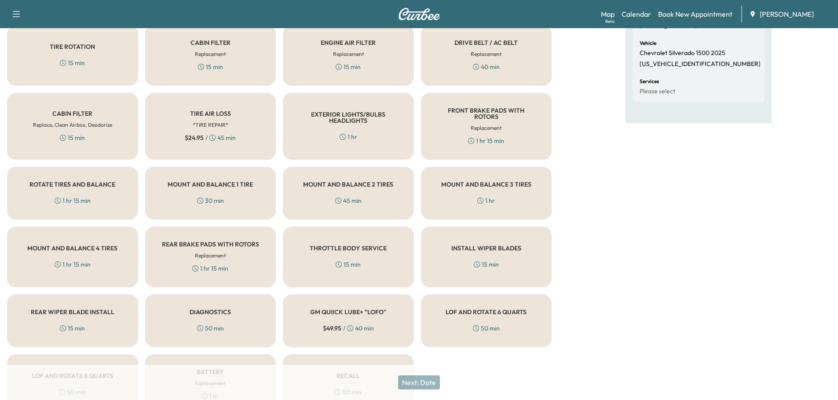
scroll to position [102, 0]
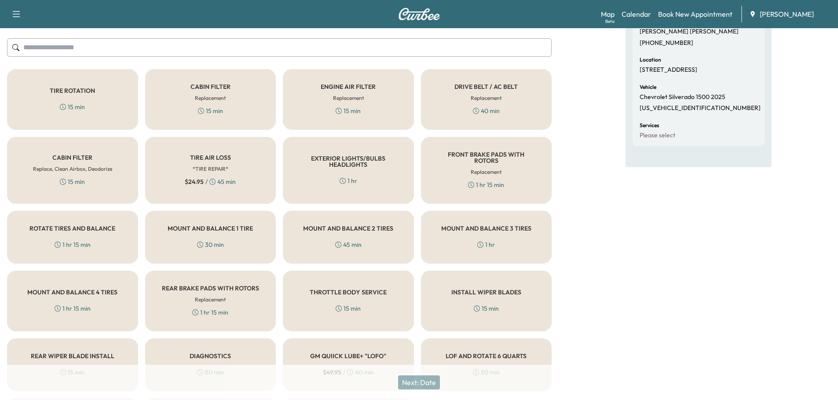
click at [93, 88] on h5 "TIRE ROTATION" at bounding box center [72, 91] width 45 height 6
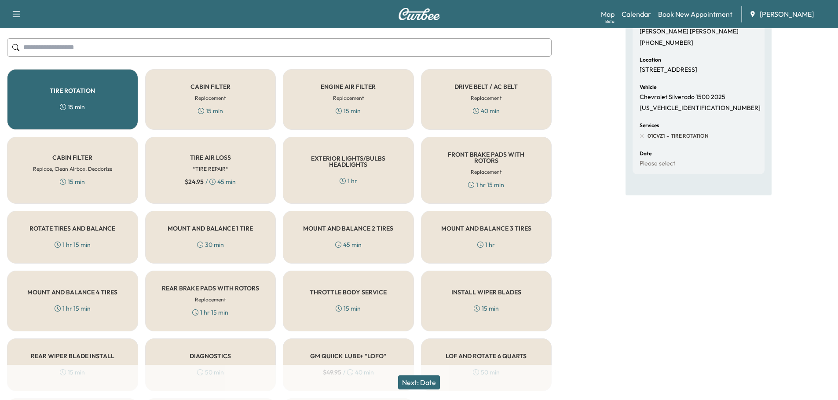
click at [429, 384] on button "Next: Date" at bounding box center [419, 382] width 42 height 14
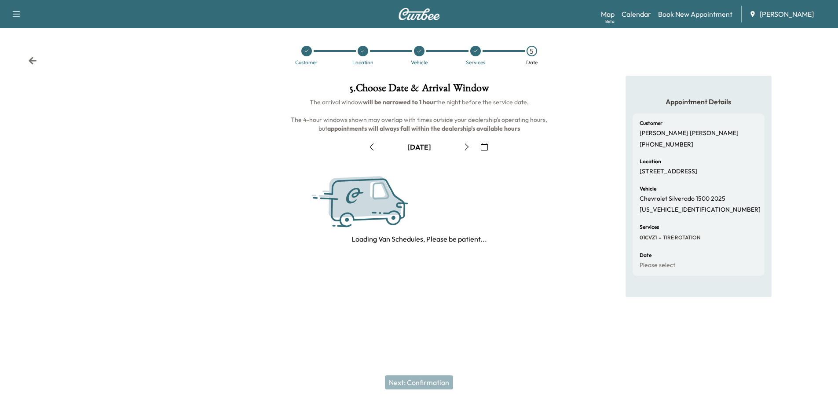
scroll to position [0, 0]
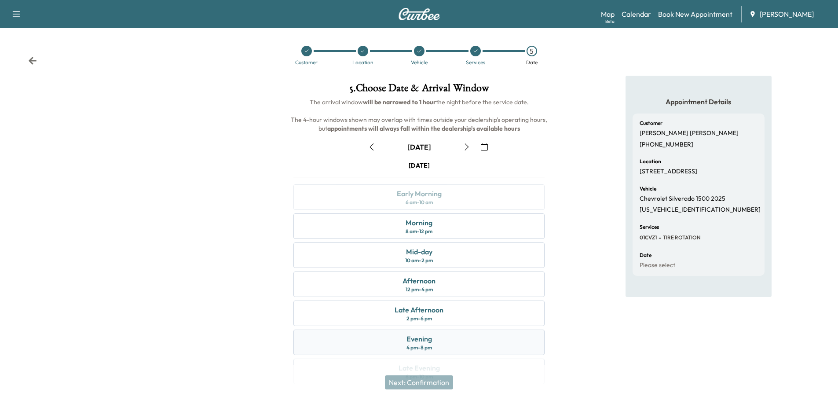
click at [437, 344] on div "Evening 4 pm - 8 pm" at bounding box center [418, 342] width 251 height 26
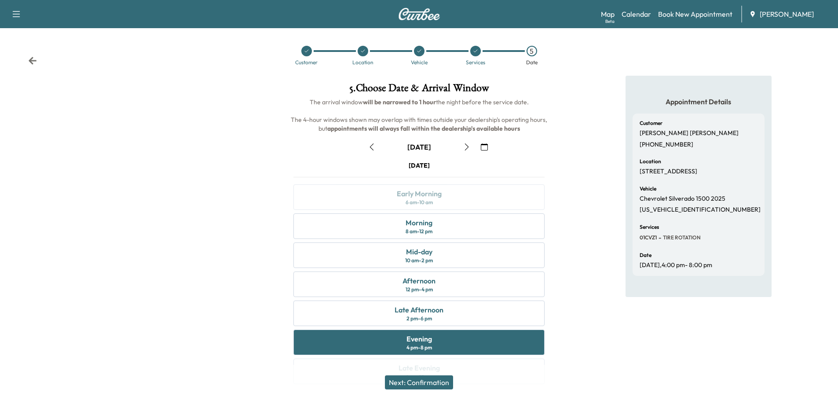
click at [429, 380] on button "Next: Confirmation" at bounding box center [419, 382] width 68 height 14
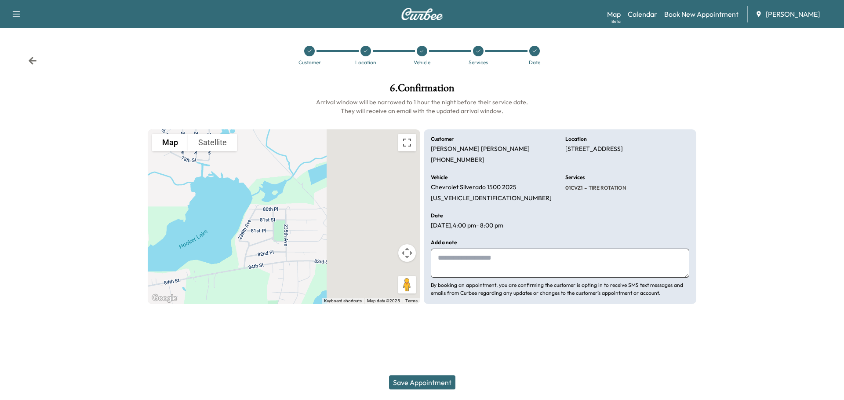
click at [502, 256] on textarea at bounding box center [560, 263] width 259 height 29
type textarea "**********"
click at [428, 381] on button "Save Appointment" at bounding box center [422, 382] width 66 height 14
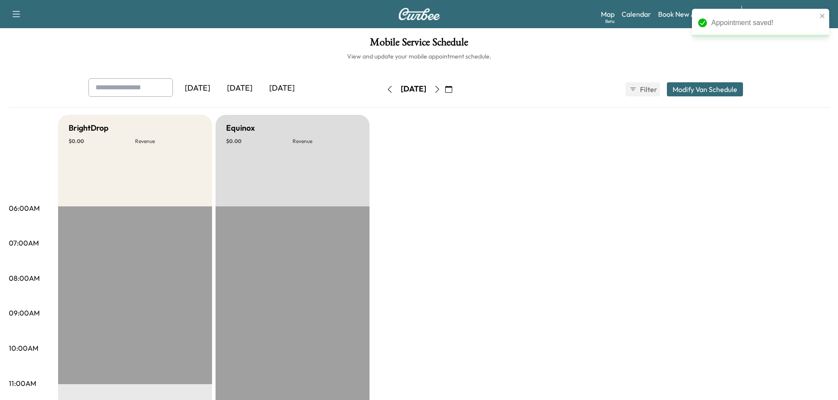
click at [750, 18] on div "Appointment saved!" at bounding box center [764, 23] width 106 height 11
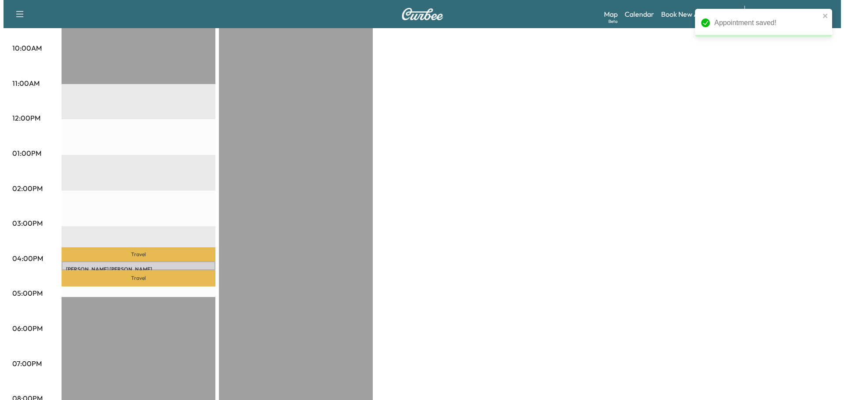
scroll to position [308, 0]
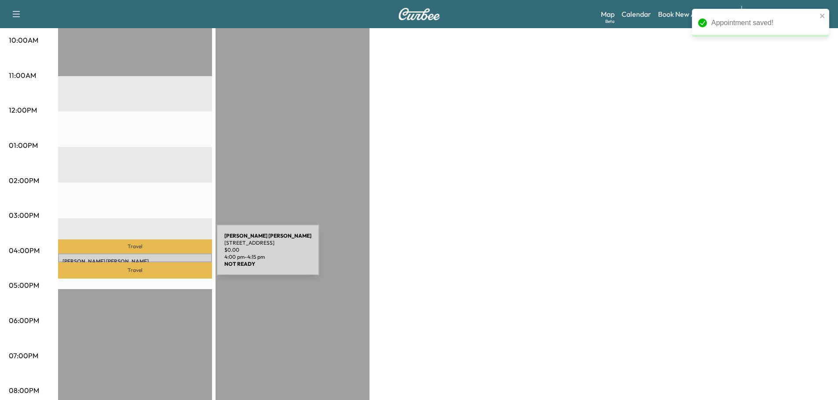
click at [150, 258] on p "[PERSON_NAME]" at bounding box center [134, 261] width 145 height 7
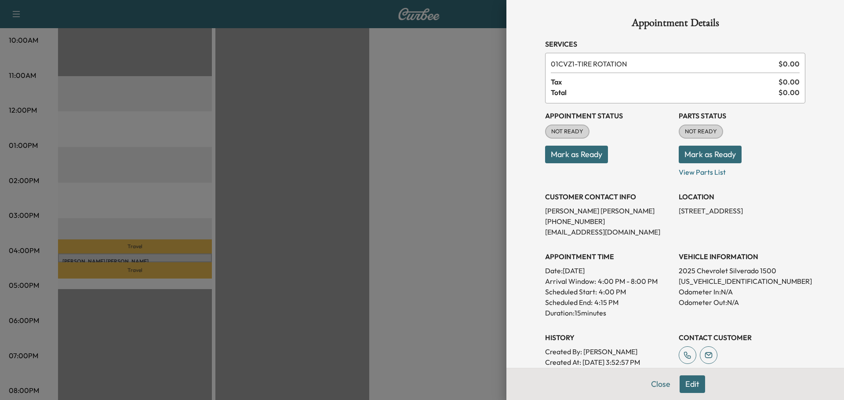
click at [689, 382] on button "Edit" at bounding box center [693, 384] width 26 height 18
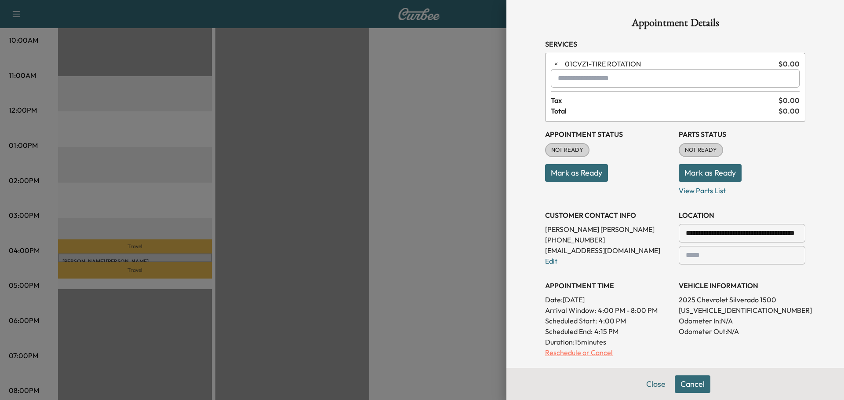
click at [577, 352] on p "Reschedule or Cancel" at bounding box center [608, 352] width 127 height 11
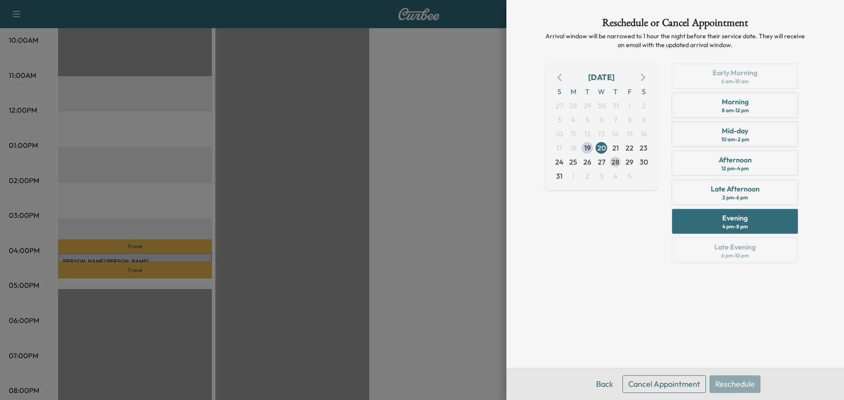
click at [615, 160] on span "28" at bounding box center [616, 162] width 8 height 11
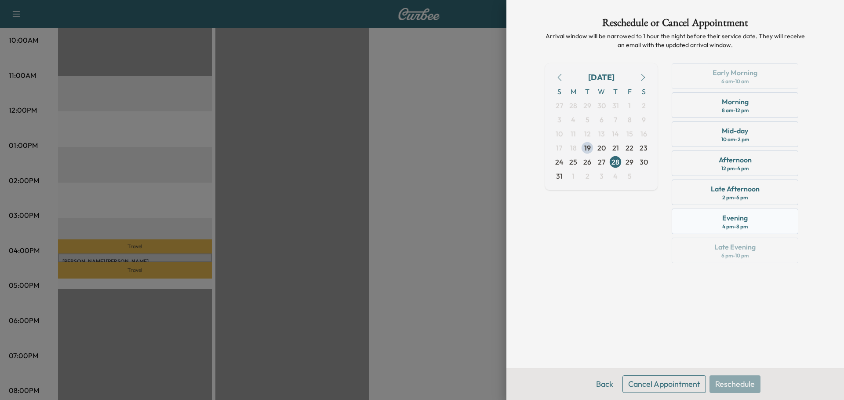
click at [739, 220] on div "Evening" at bounding box center [736, 217] width 26 height 11
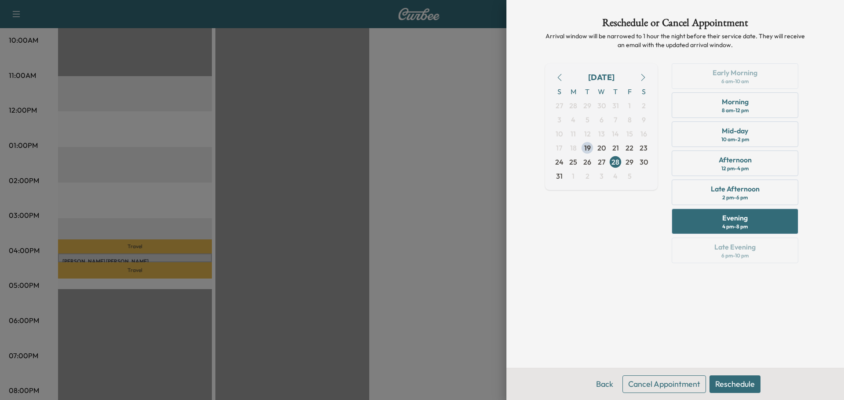
click at [745, 385] on button "Reschedule" at bounding box center [735, 384] width 51 height 18
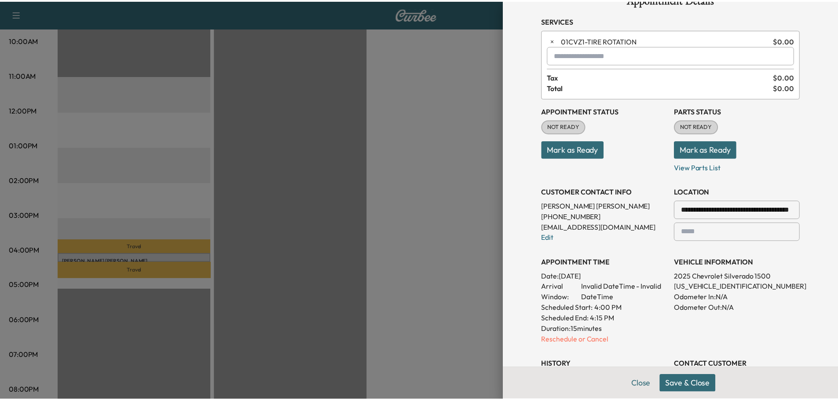
scroll to position [44, 0]
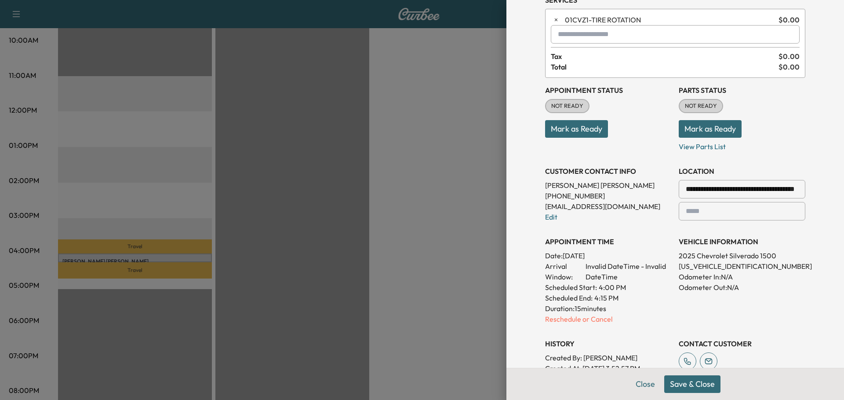
click at [690, 385] on button "Save & Close" at bounding box center [693, 384] width 56 height 18
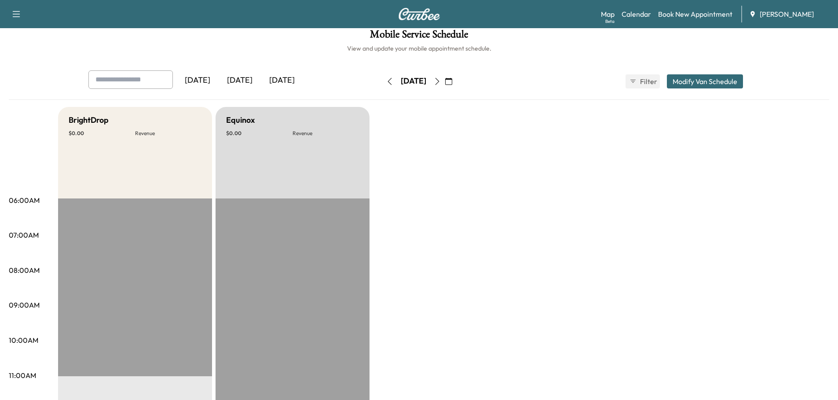
scroll to position [0, 0]
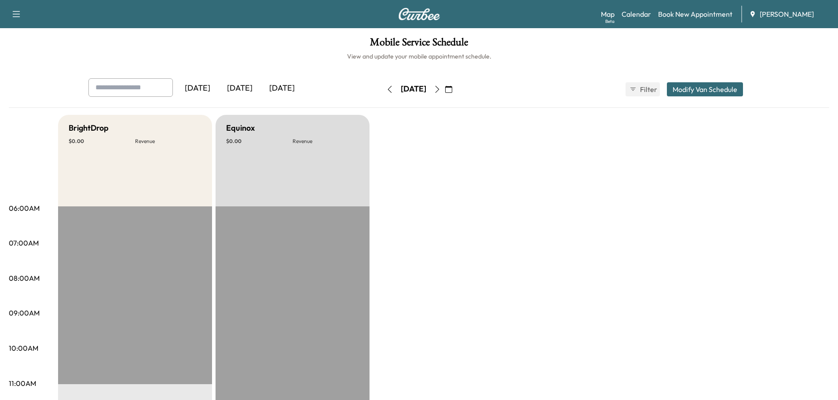
click at [452, 88] on icon "button" at bounding box center [448, 89] width 7 height 7
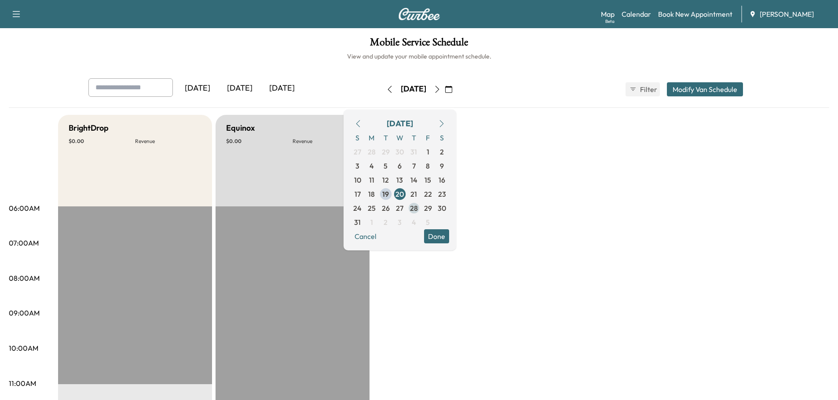
click at [418, 206] on span "28" at bounding box center [414, 208] width 8 height 11
click at [449, 234] on button "Done" at bounding box center [436, 236] width 25 height 14
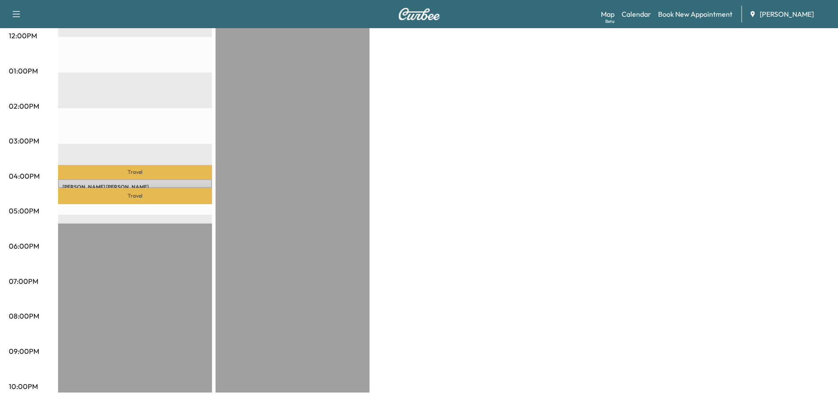
scroll to position [384, 0]
